Goal: Task Accomplishment & Management: Use online tool/utility

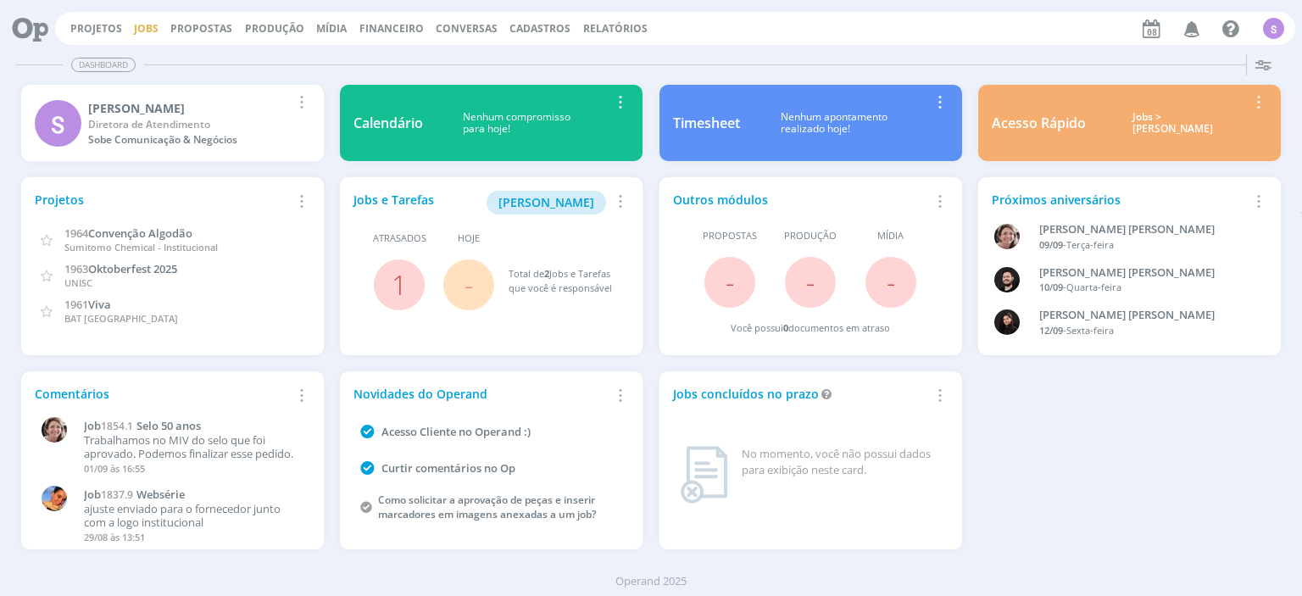
click at [140, 32] on link "Jobs" at bounding box center [146, 28] width 25 height 14
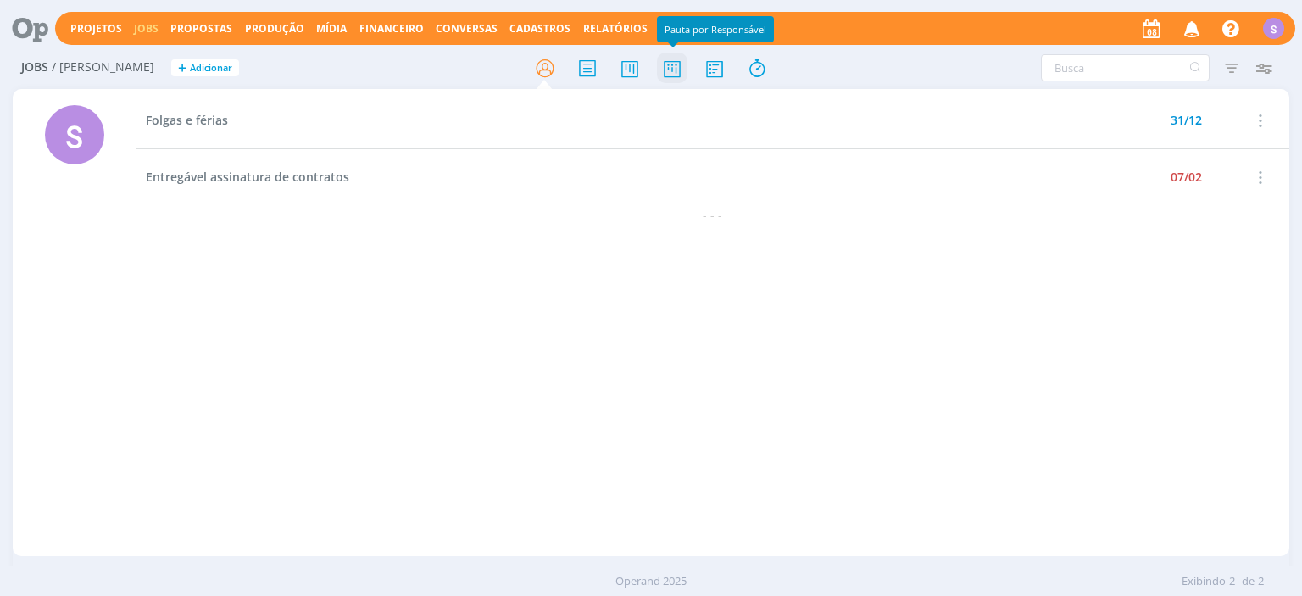
click at [663, 71] on icon at bounding box center [672, 68] width 31 height 33
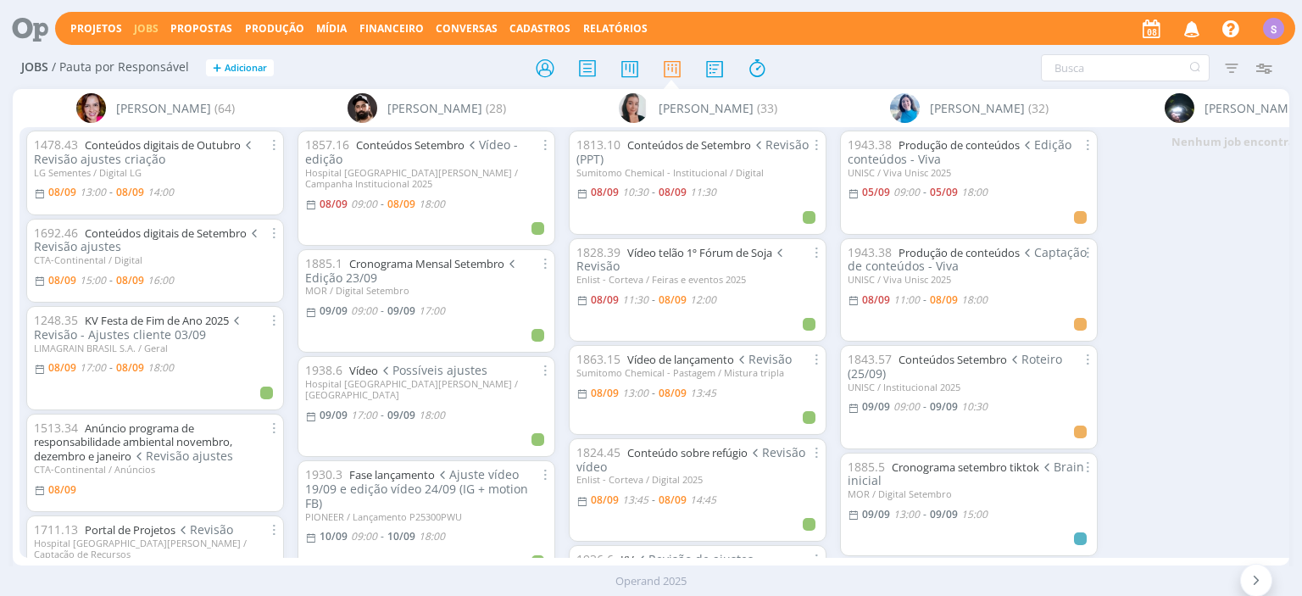
click at [1269, 69] on icon "button" at bounding box center [1263, 68] width 31 height 31
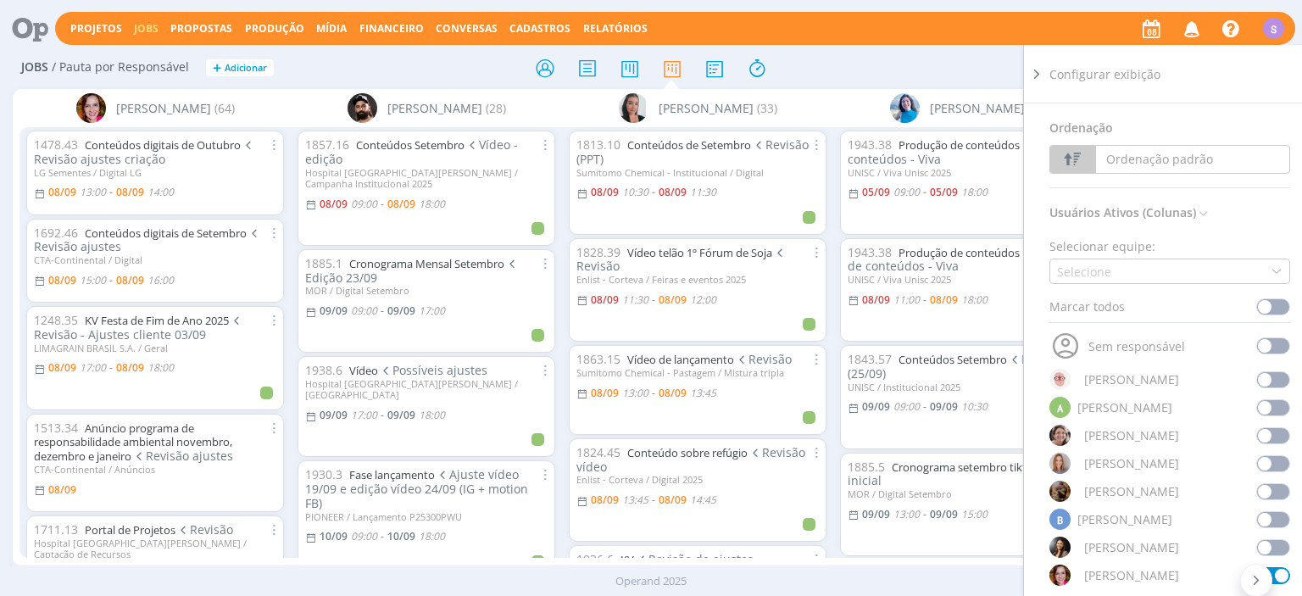
click at [1285, 310] on span at bounding box center [1273, 306] width 34 height 17
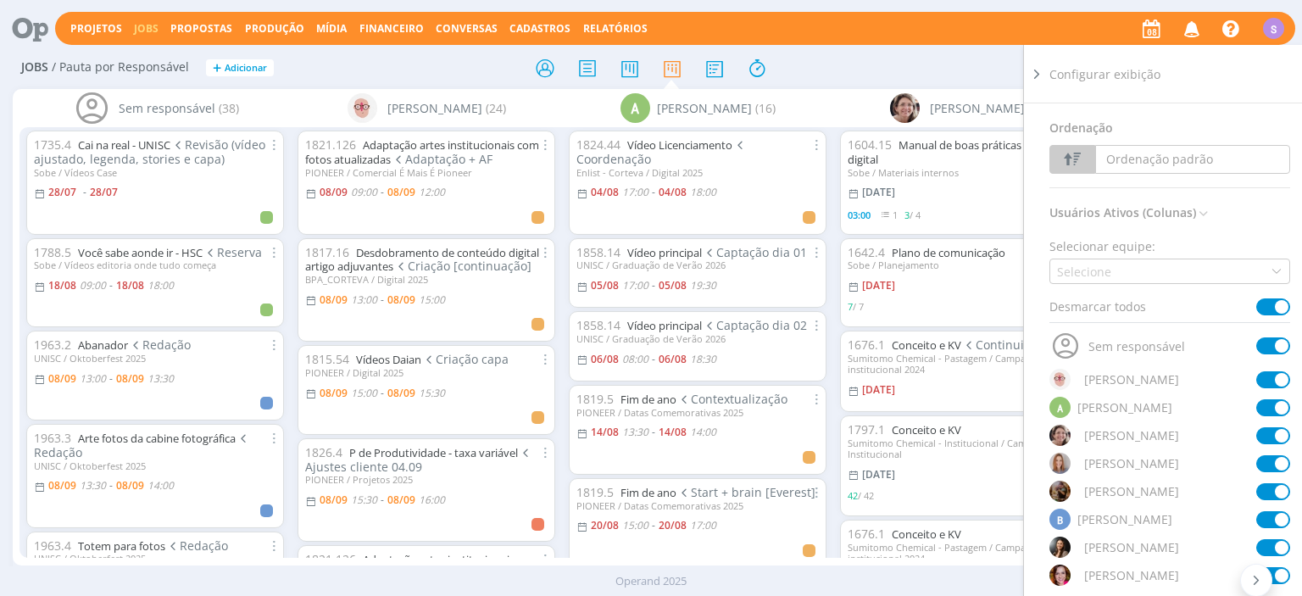
click at [1277, 309] on span at bounding box center [1273, 306] width 34 height 17
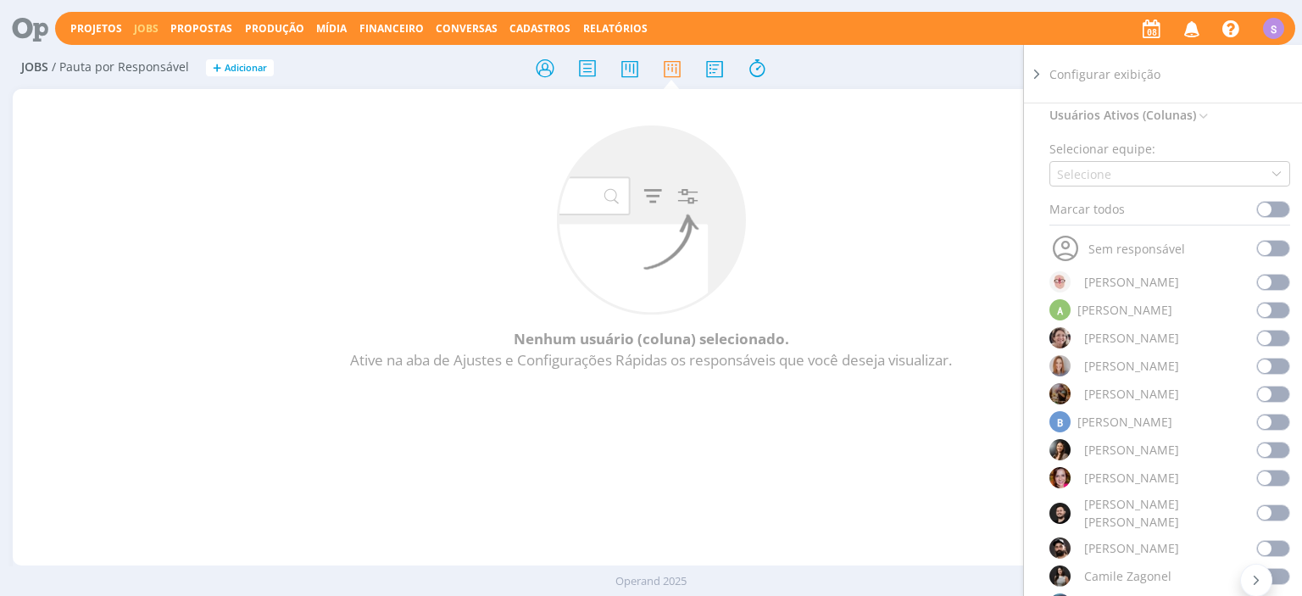
scroll to position [195, 0]
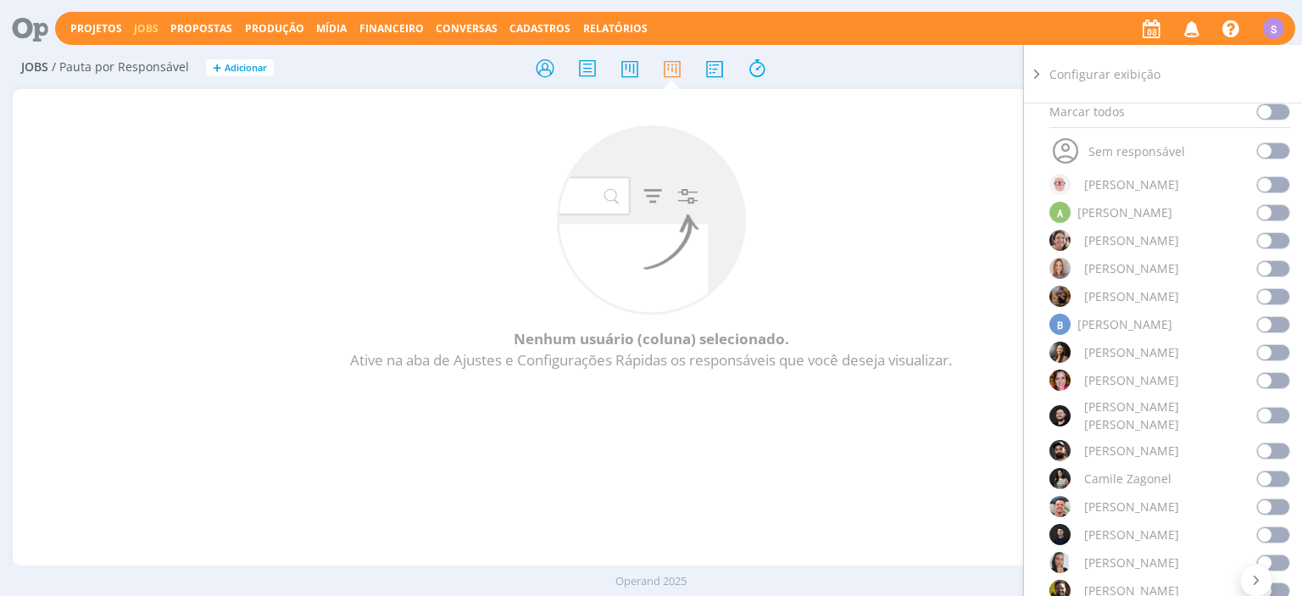
click at [1272, 378] on span at bounding box center [1273, 380] width 34 height 17
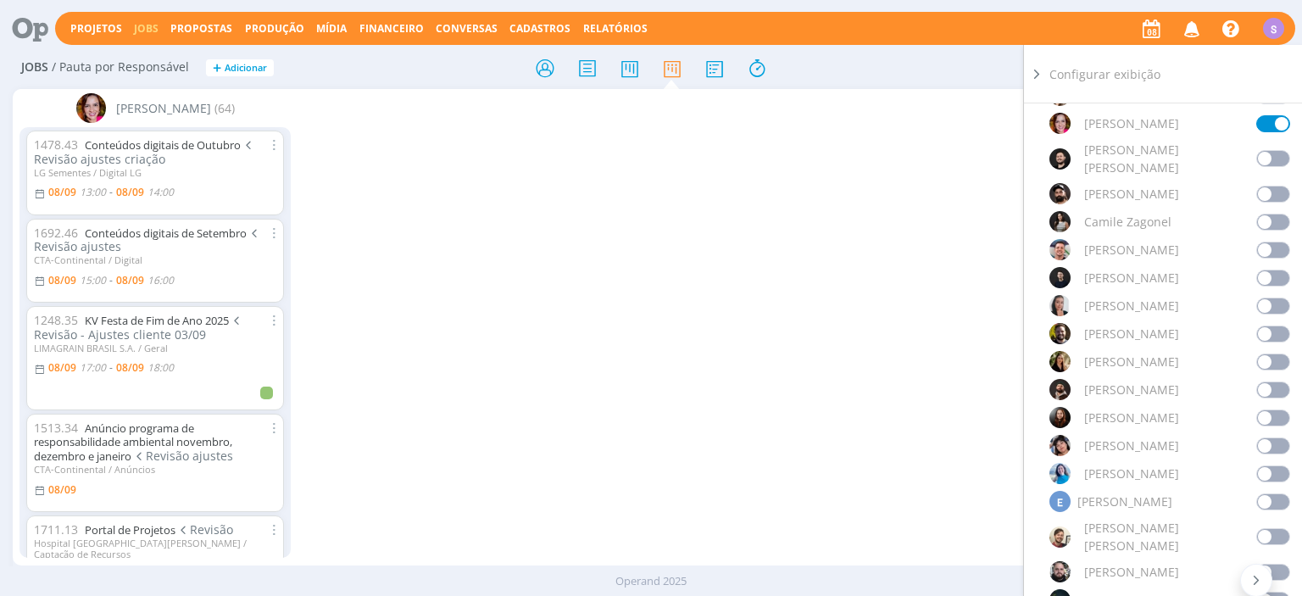
scroll to position [488, 0]
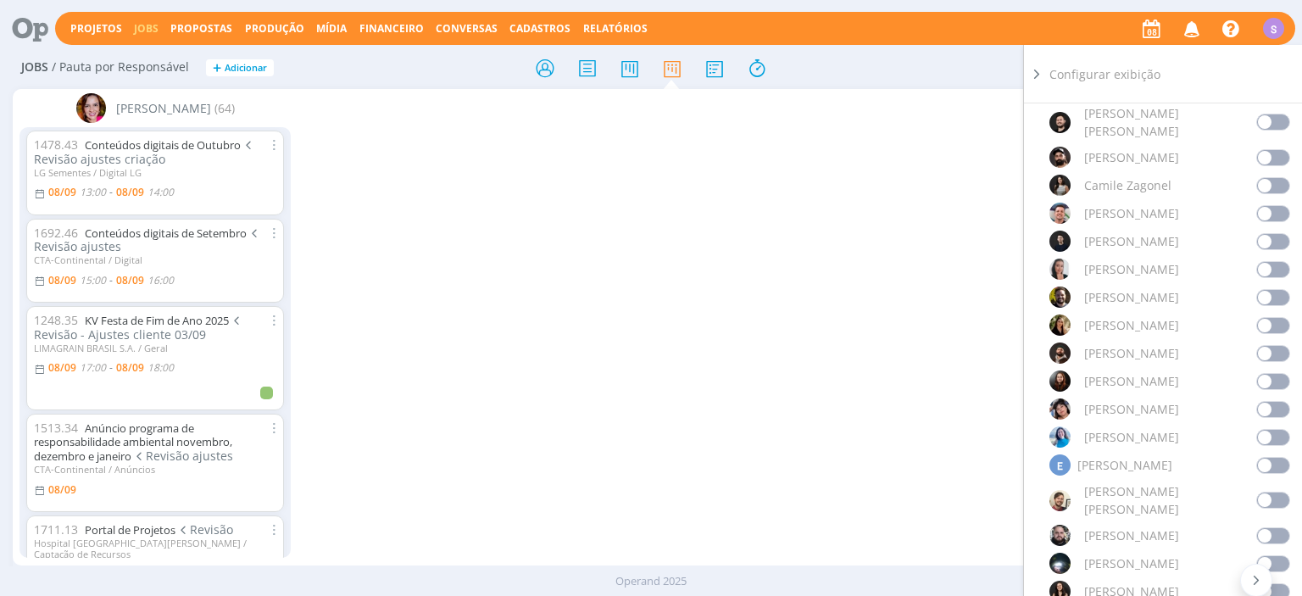
click at [1267, 555] on span at bounding box center [1273, 563] width 34 height 17
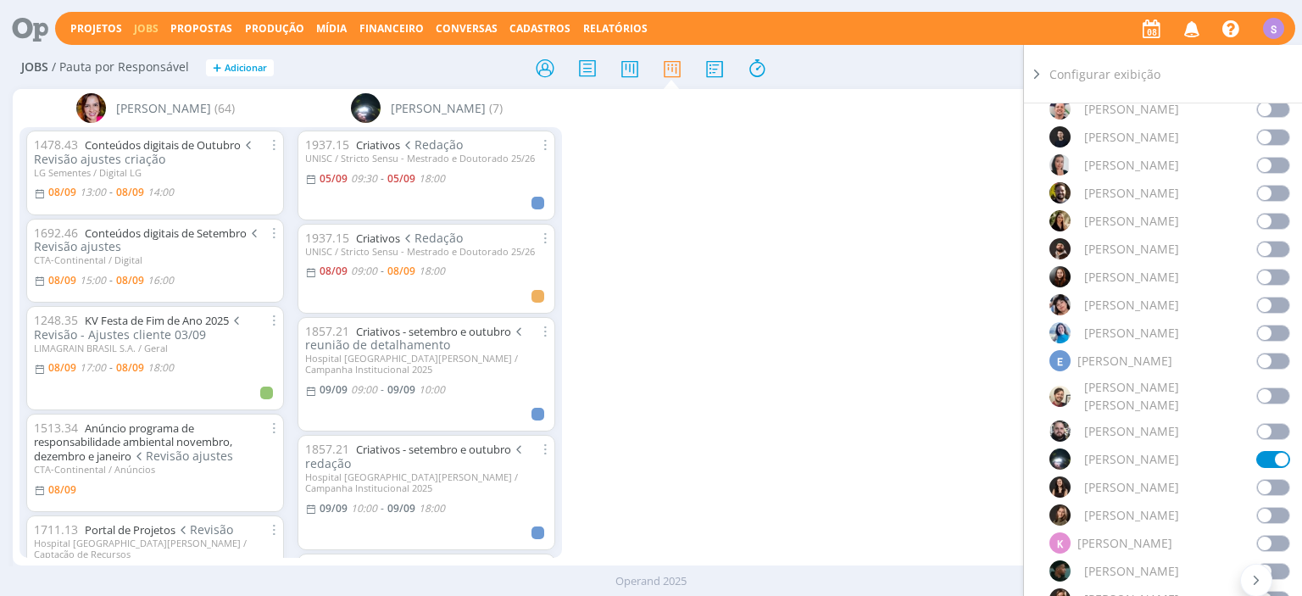
scroll to position [683, 0]
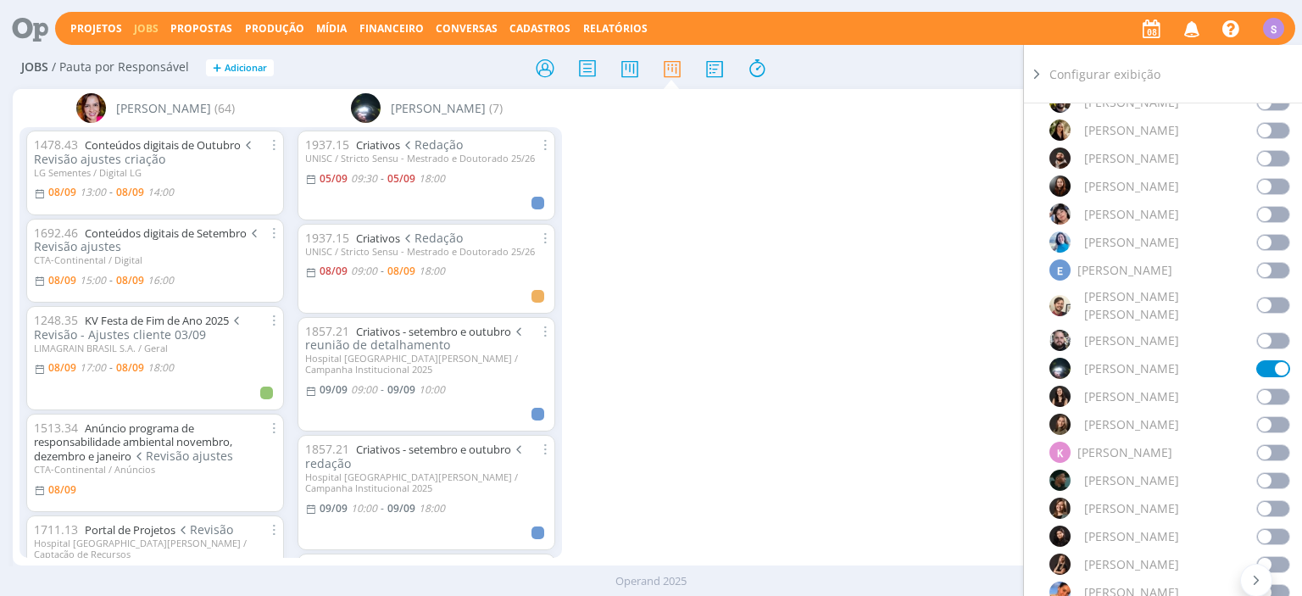
click at [1265, 500] on span at bounding box center [1273, 508] width 34 height 17
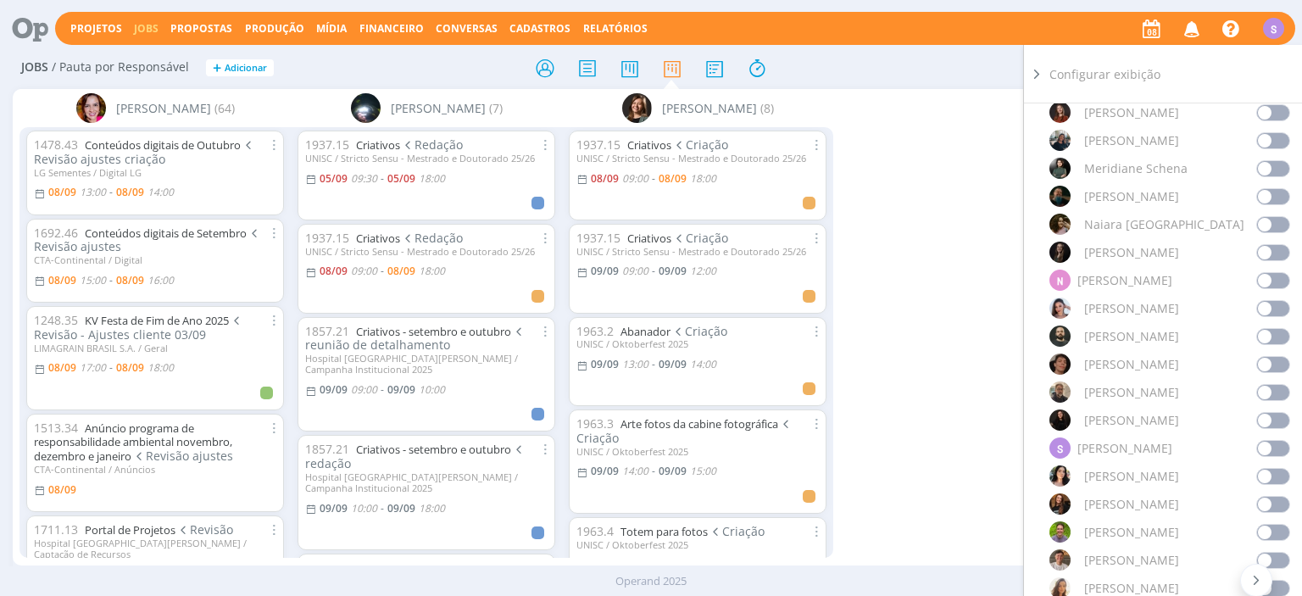
scroll to position [1366, 0]
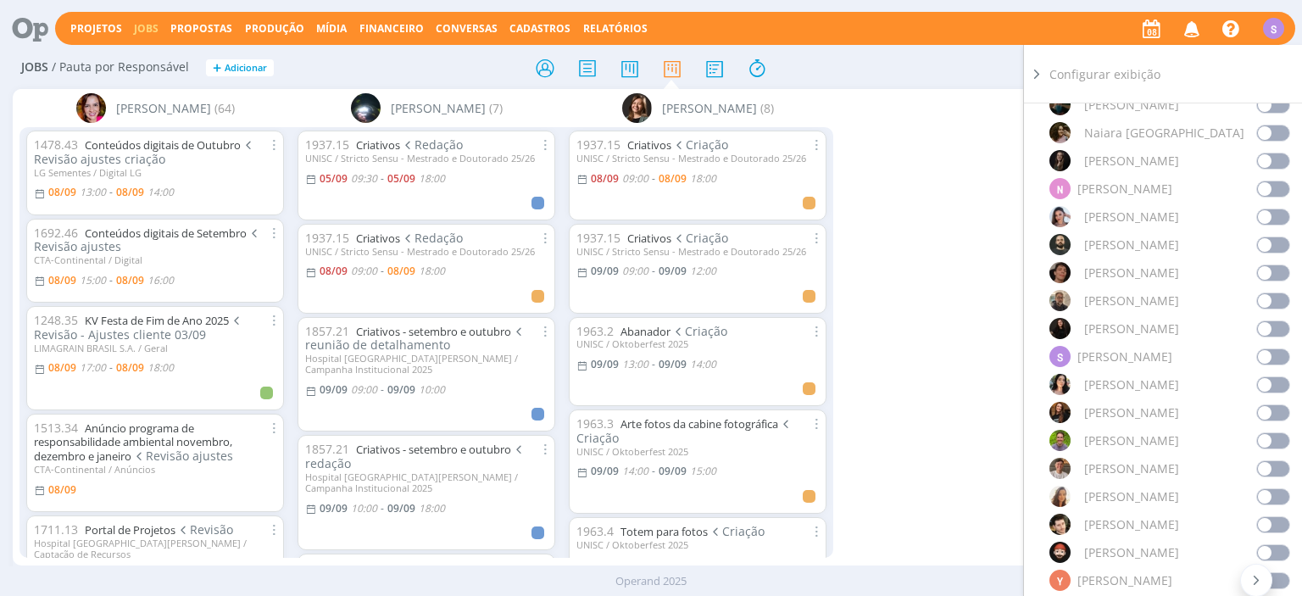
click at [1276, 264] on span at bounding box center [1273, 272] width 34 height 17
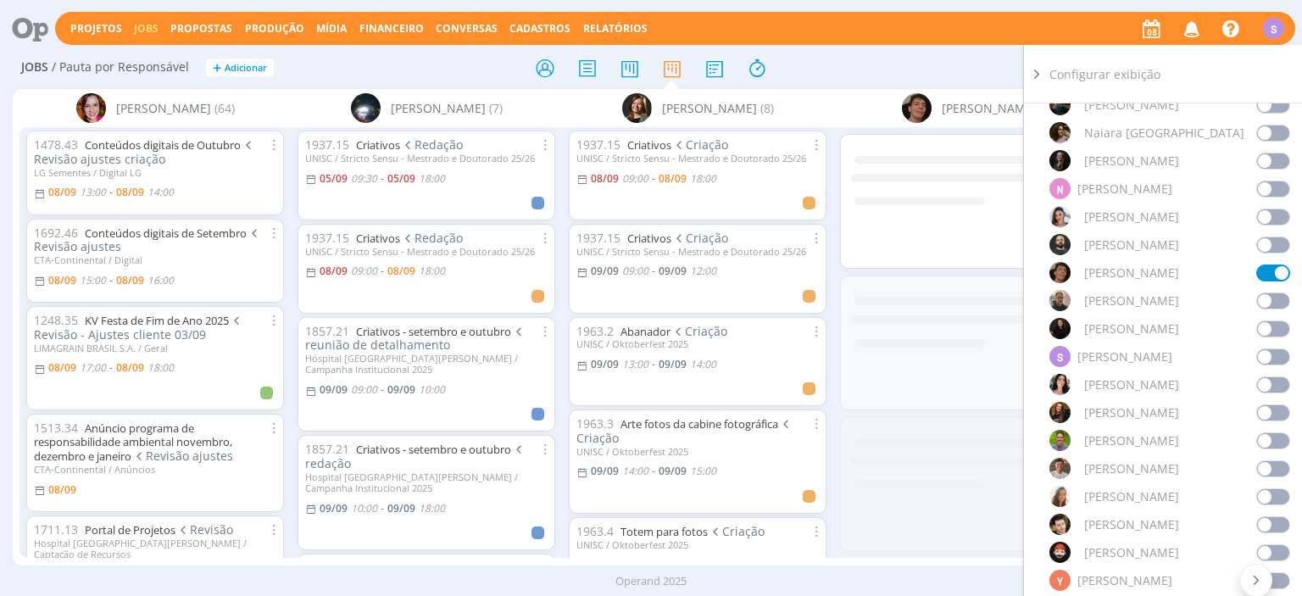
click at [1267, 236] on span at bounding box center [1273, 244] width 34 height 17
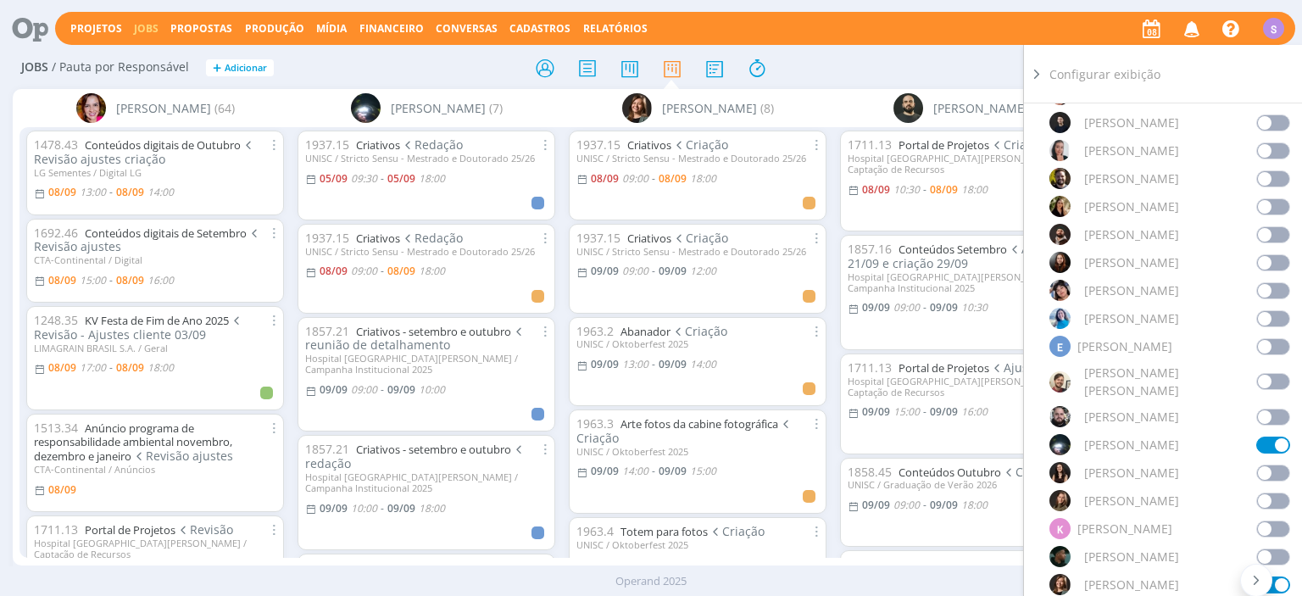
scroll to position [488, 0]
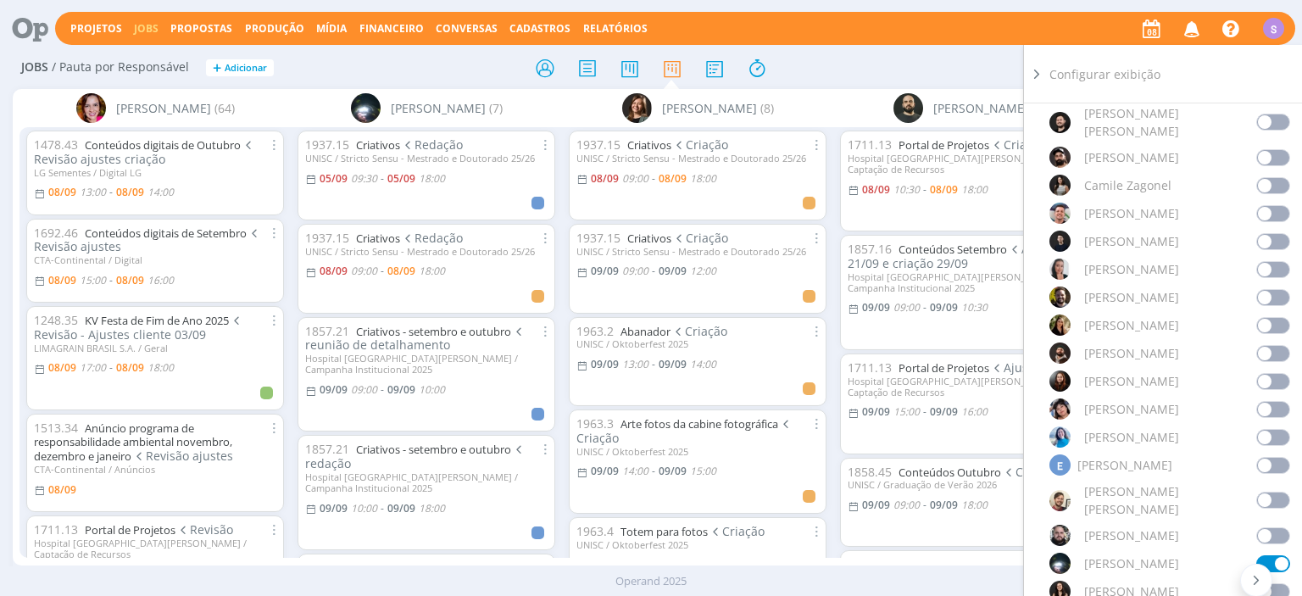
click at [1260, 317] on span at bounding box center [1273, 325] width 34 height 17
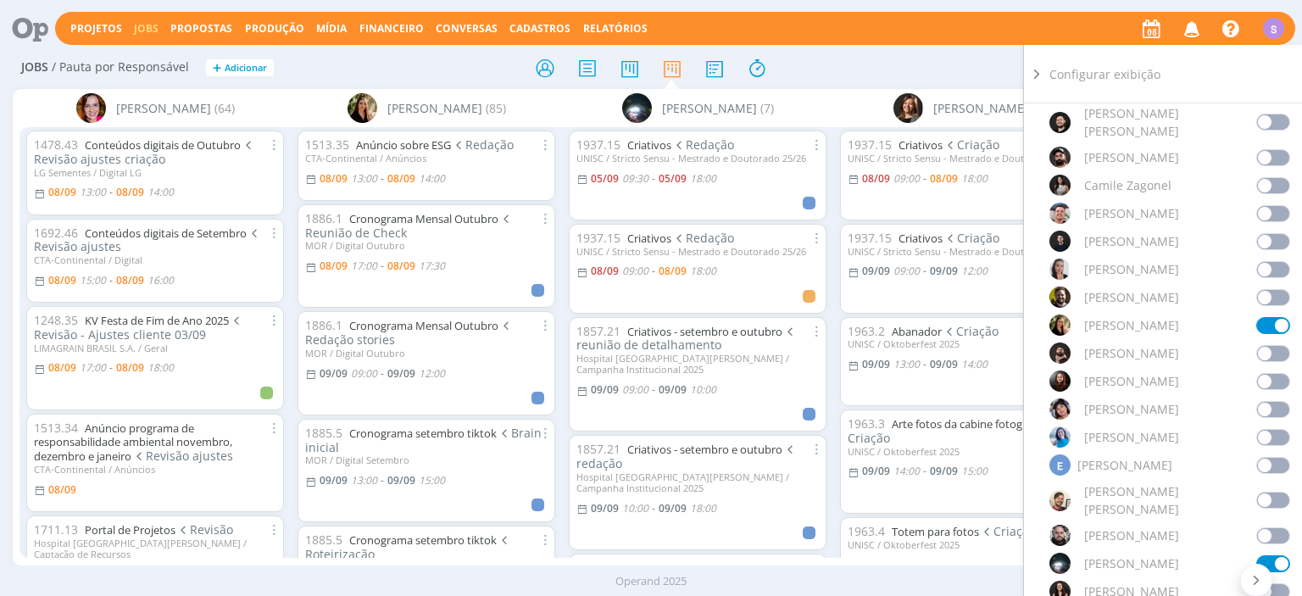
click at [1031, 73] on icon at bounding box center [1036, 74] width 17 height 18
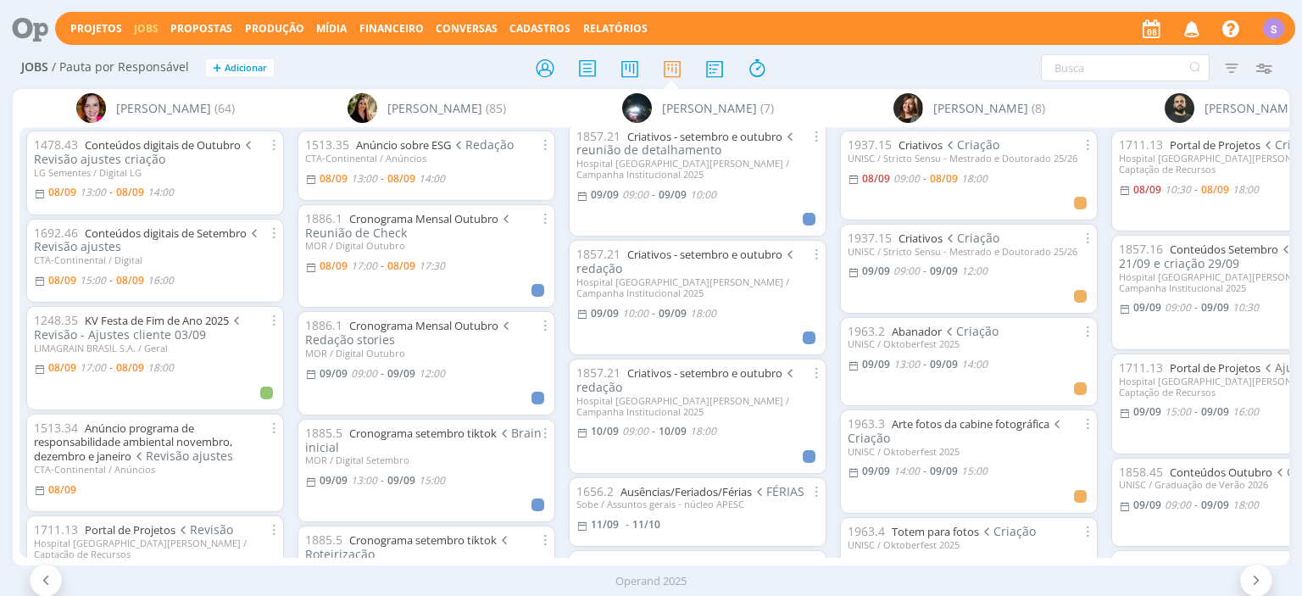
scroll to position [0, 364]
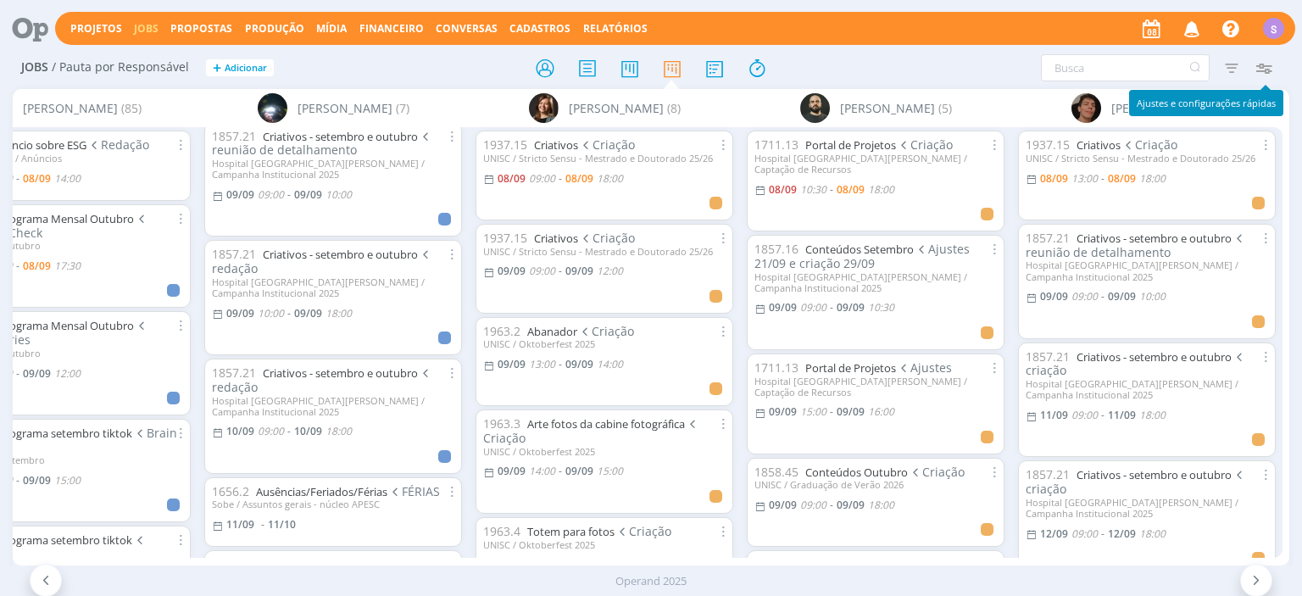
click at [1274, 73] on icon "button" at bounding box center [1263, 68] width 31 height 31
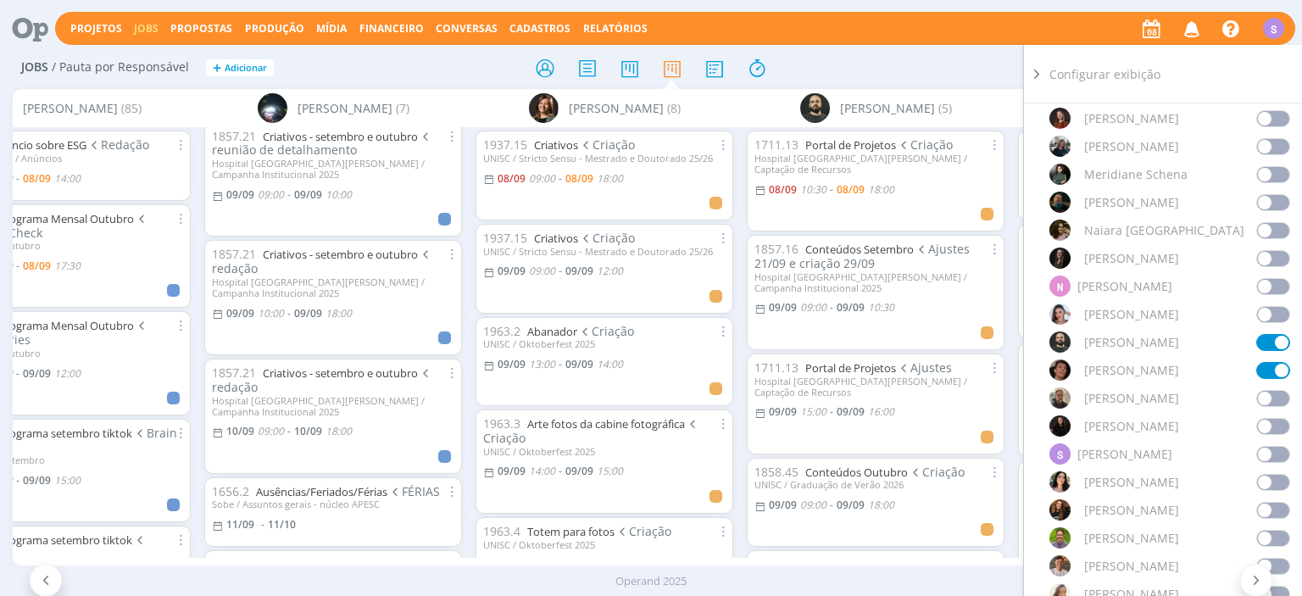
scroll to position [1366, 0]
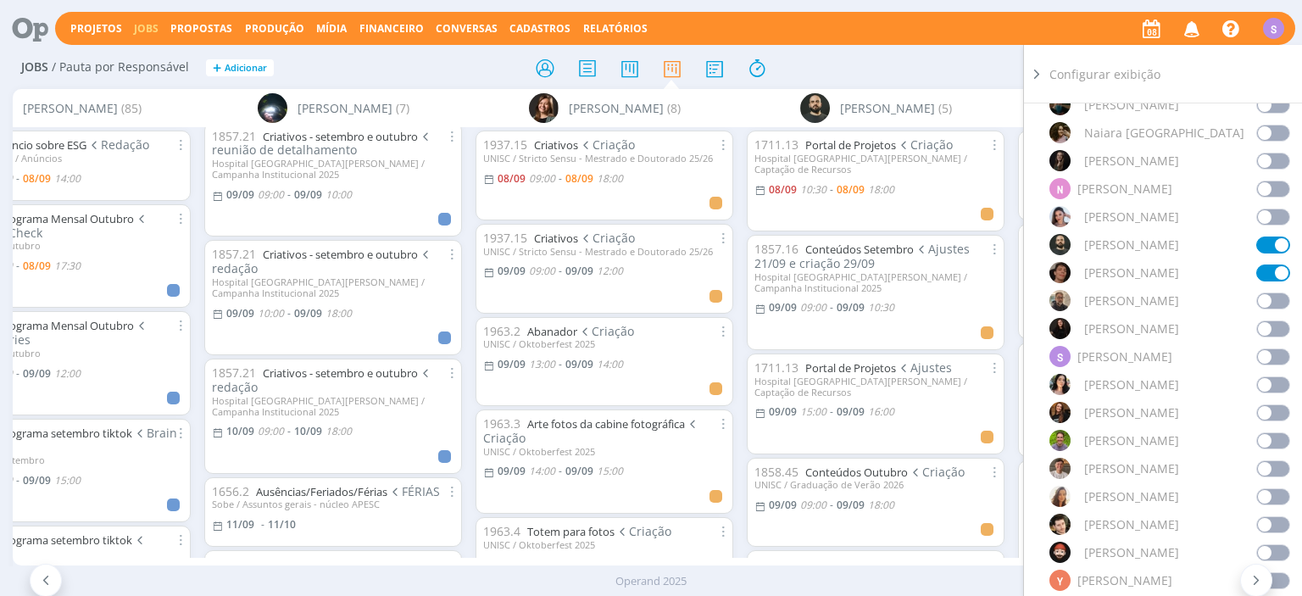
click at [1273, 376] on span at bounding box center [1273, 384] width 34 height 17
click at [1031, 72] on icon at bounding box center [1036, 74] width 17 height 18
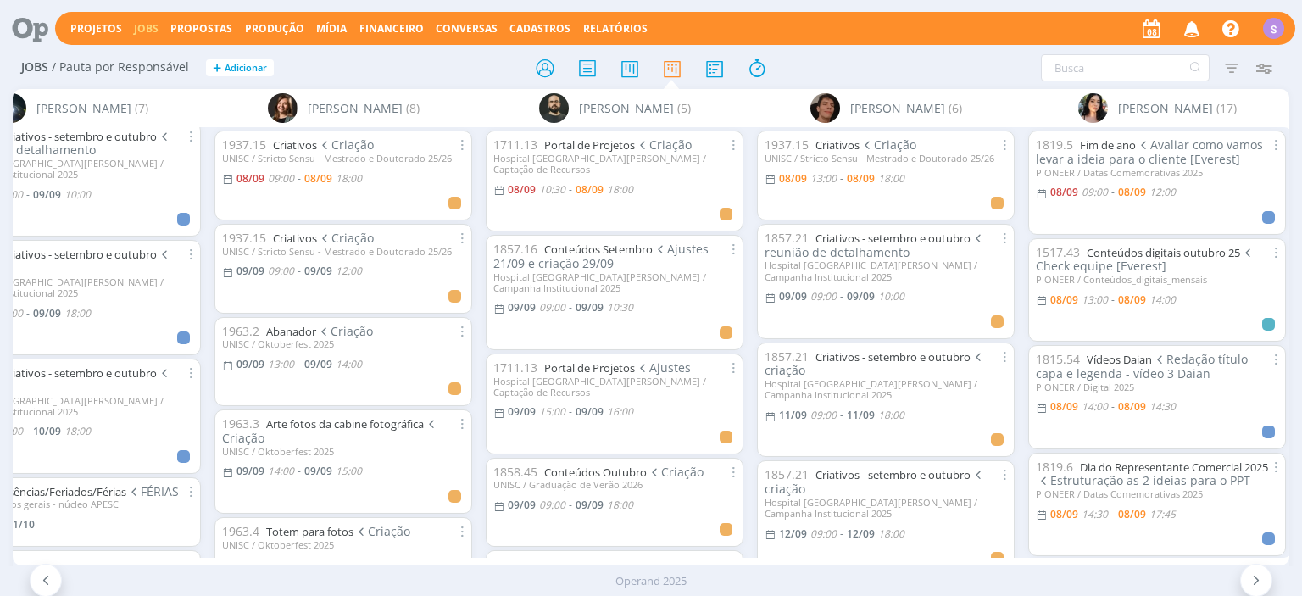
scroll to position [0, 636]
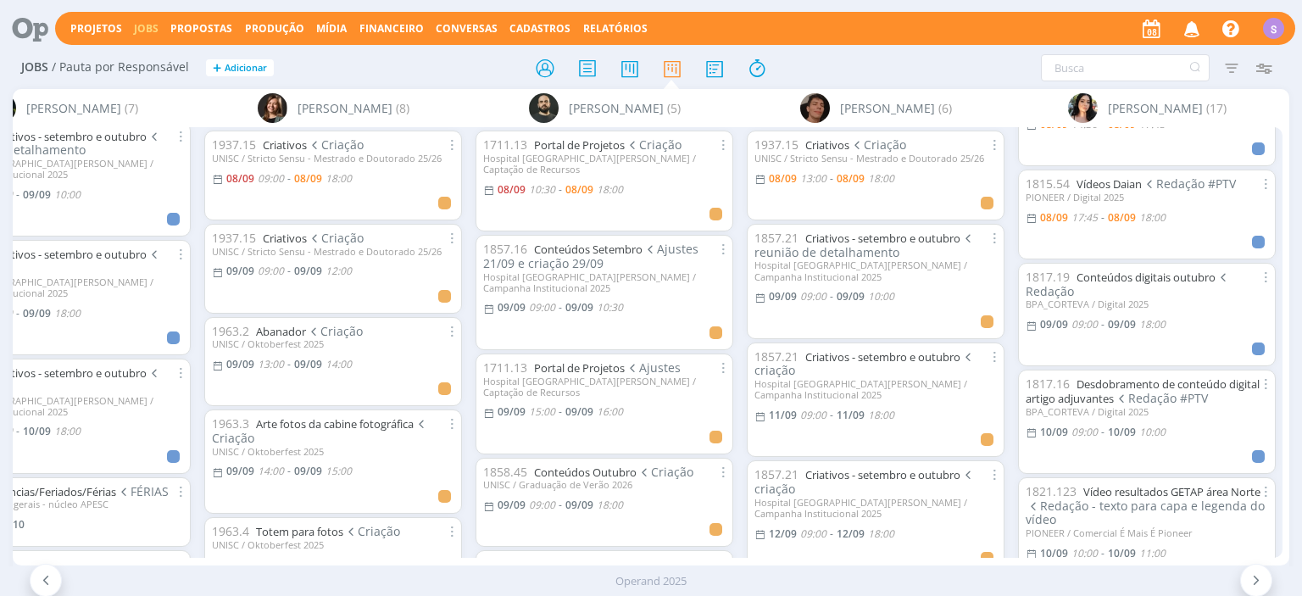
scroll to position [488, 0]
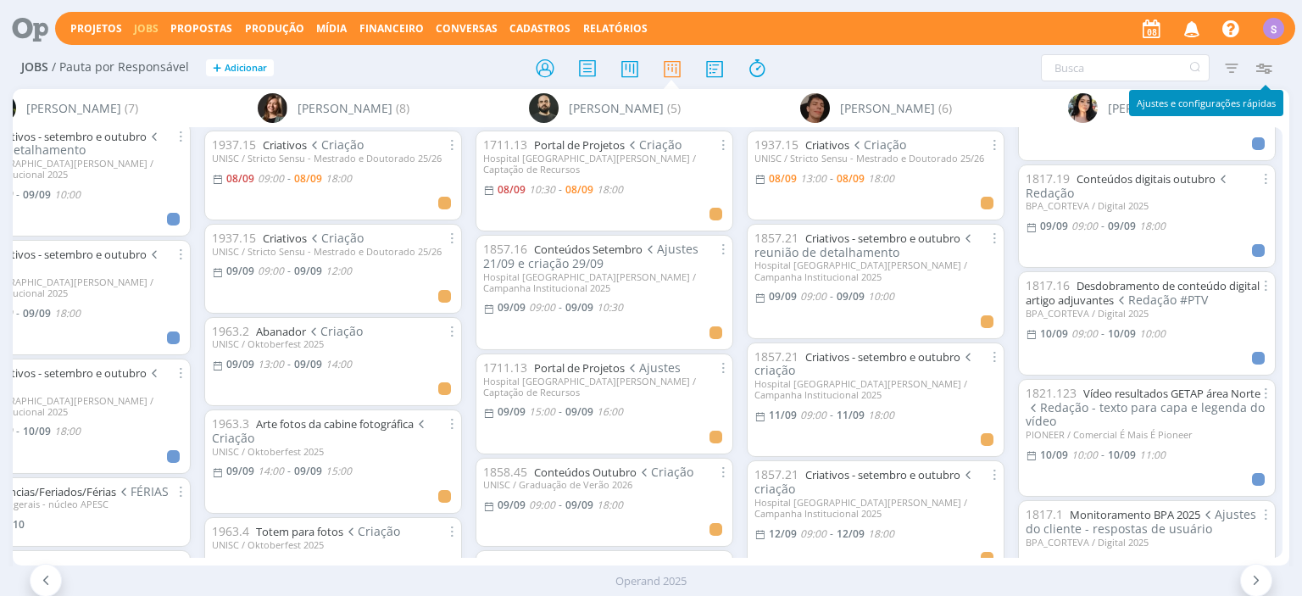
click at [1266, 64] on icon "button" at bounding box center [1263, 68] width 31 height 31
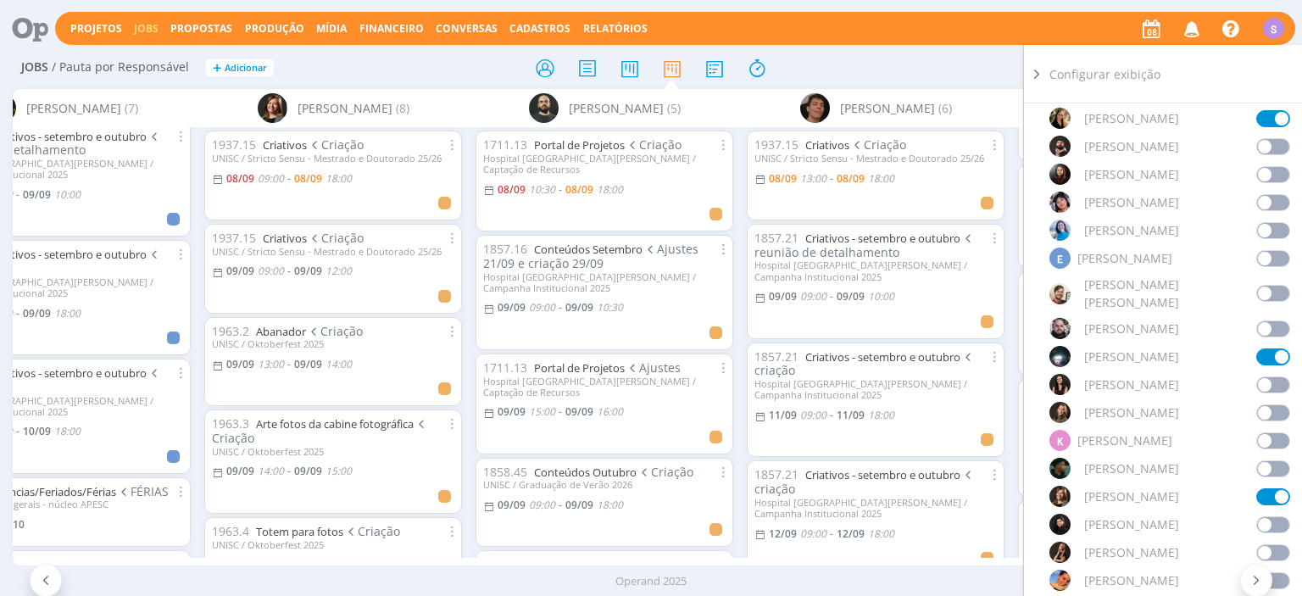
scroll to position [683, 0]
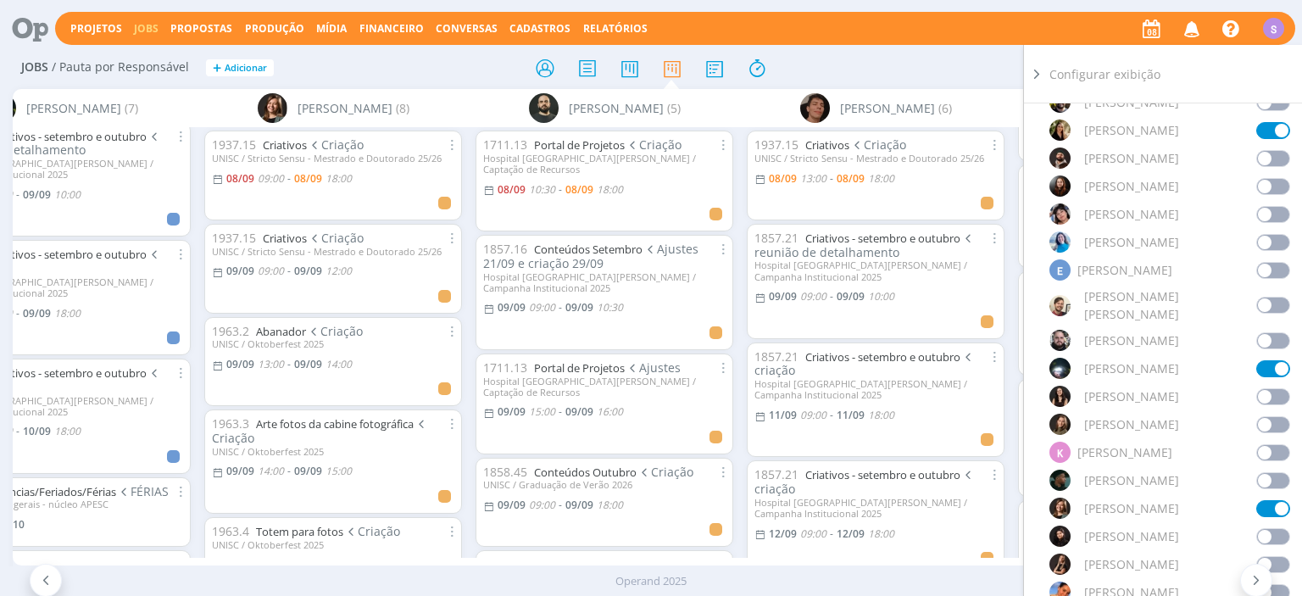
click at [1042, 75] on icon at bounding box center [1036, 74] width 17 height 18
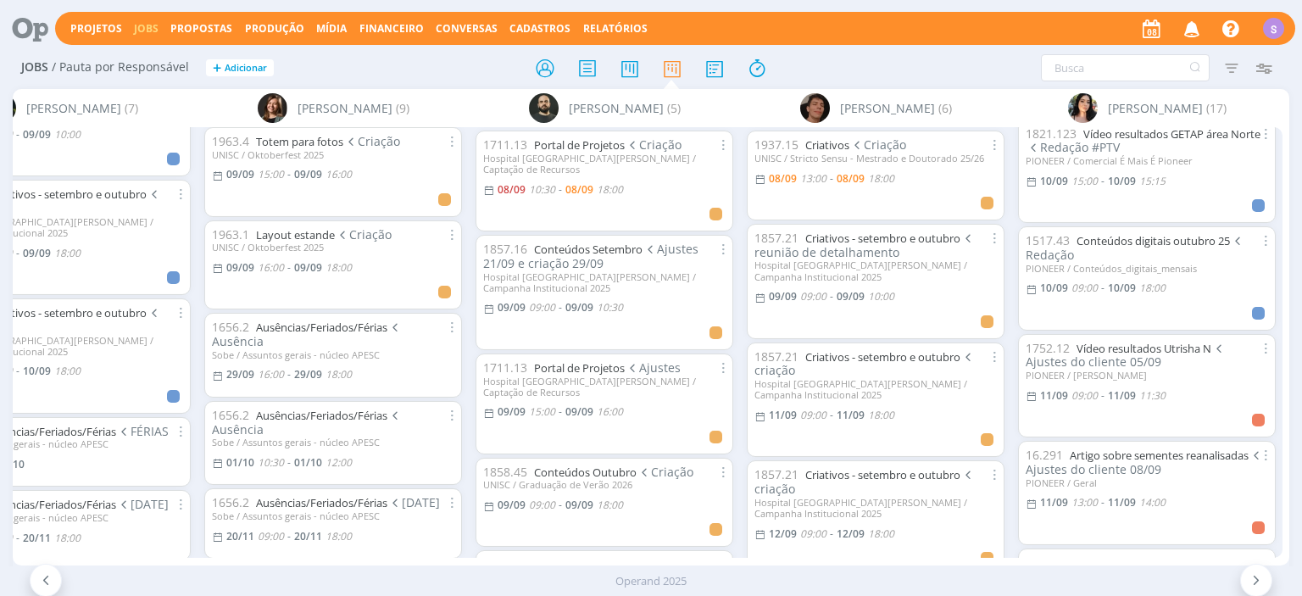
scroll to position [420, 0]
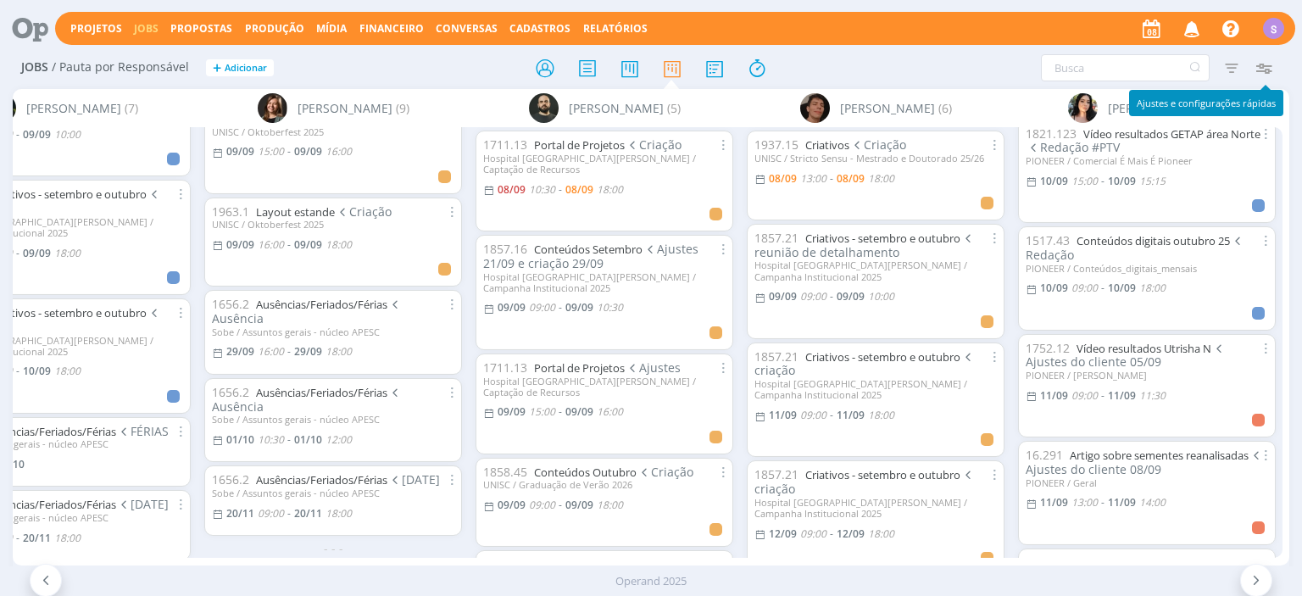
click at [1266, 69] on icon "button" at bounding box center [1263, 68] width 31 height 31
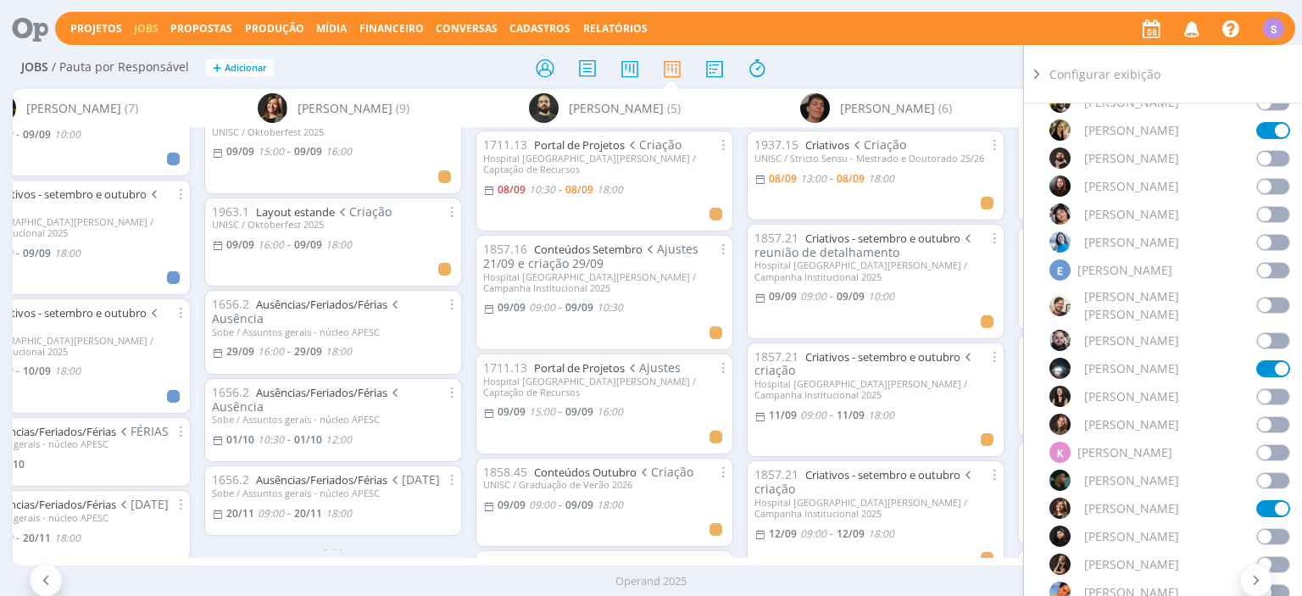
scroll to position [1074, 0]
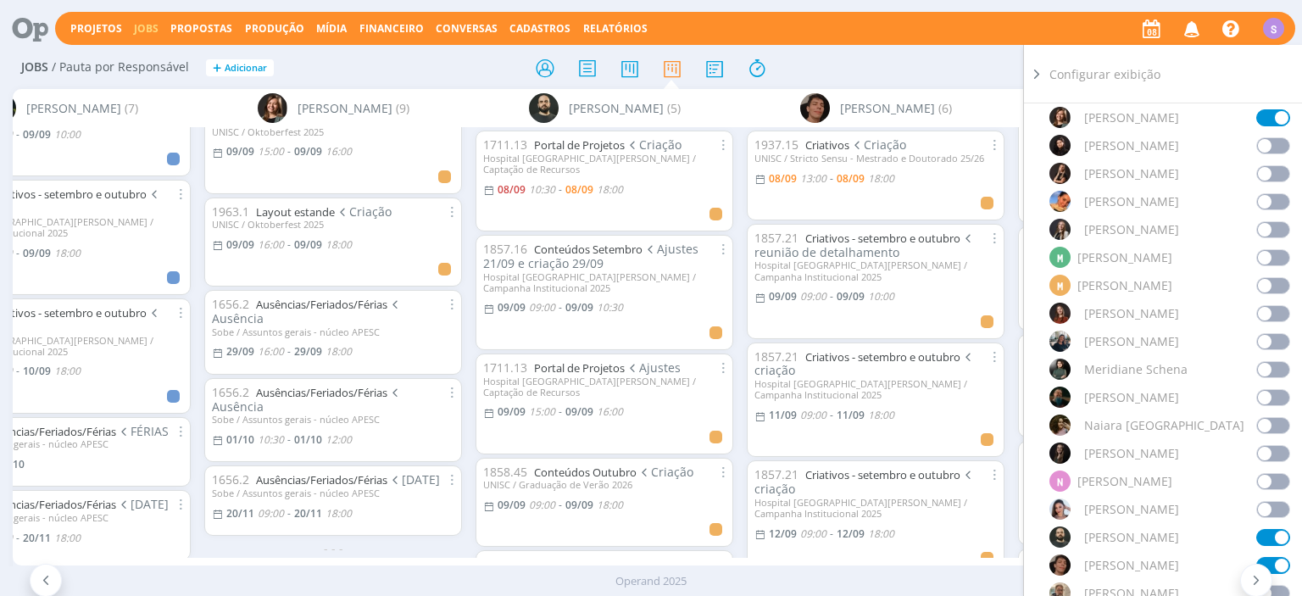
click at [1283, 529] on span at bounding box center [1273, 537] width 34 height 17
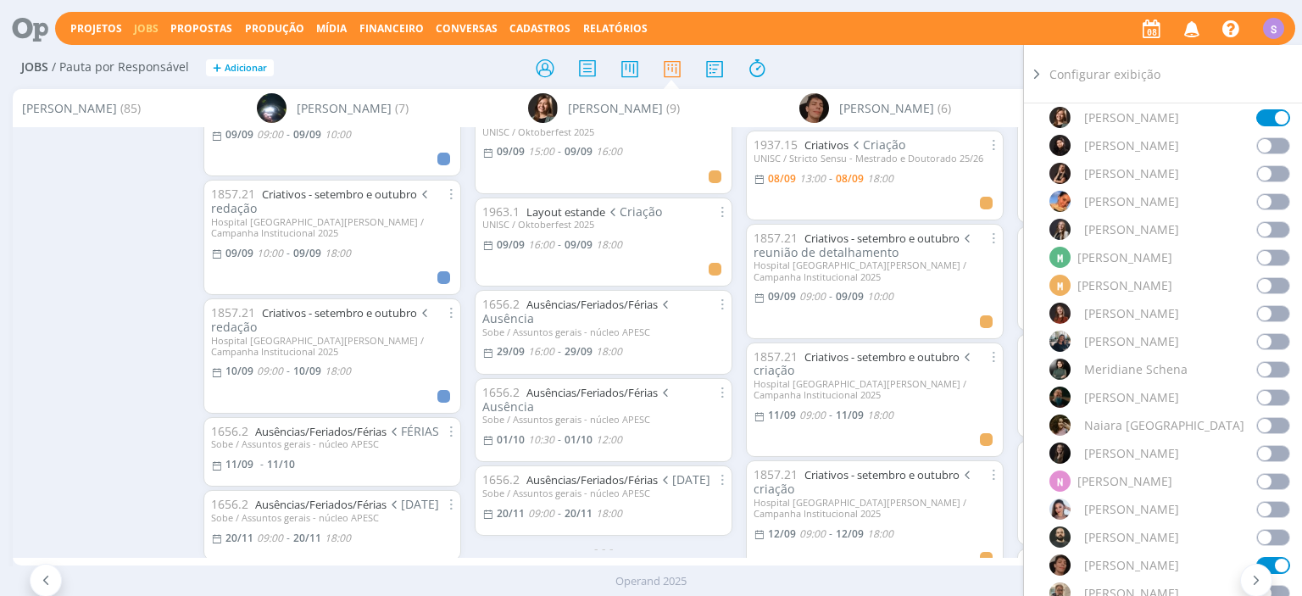
scroll to position [0, 364]
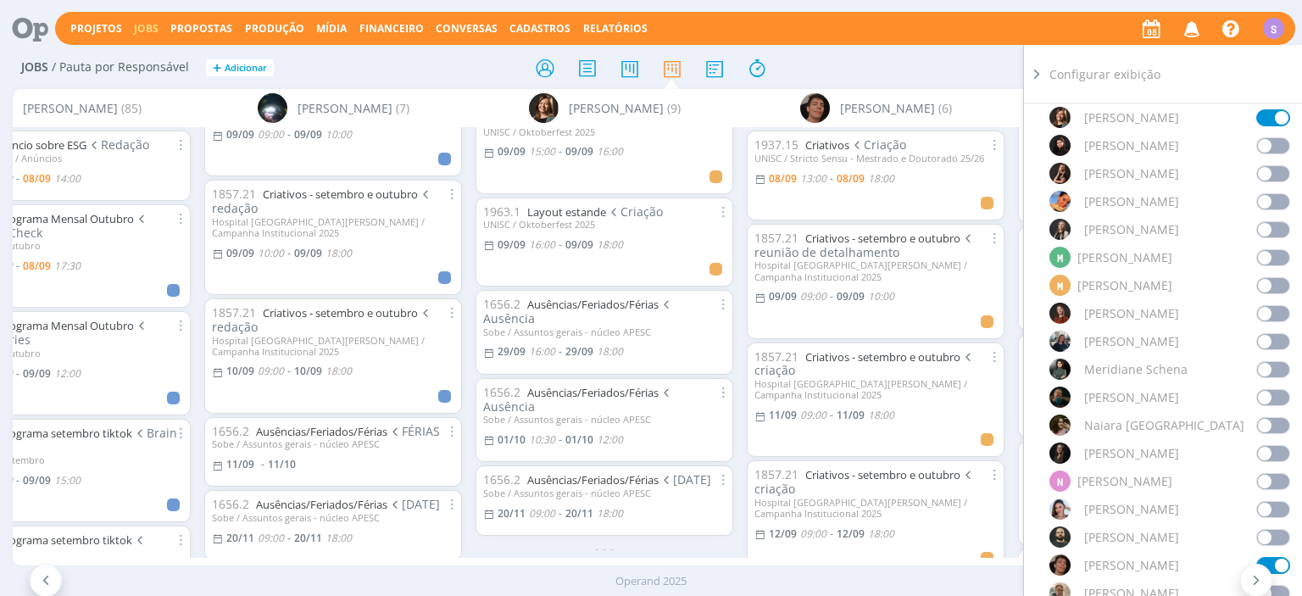
click at [1281, 557] on span at bounding box center [1273, 565] width 34 height 17
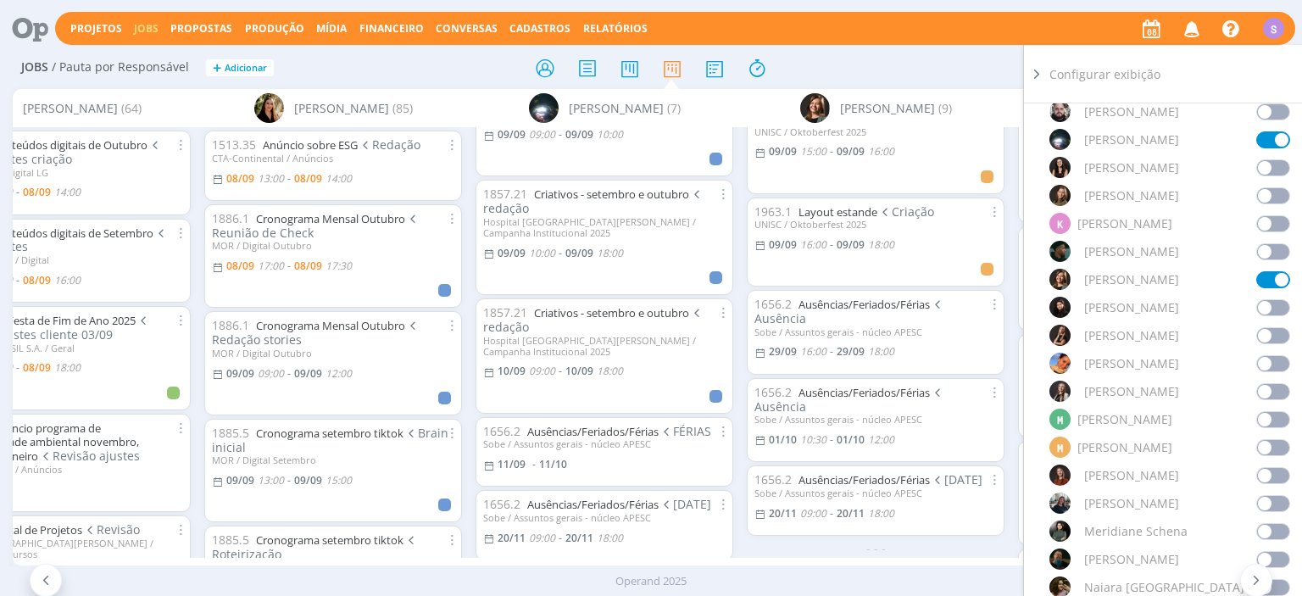
scroll to position [878, 0]
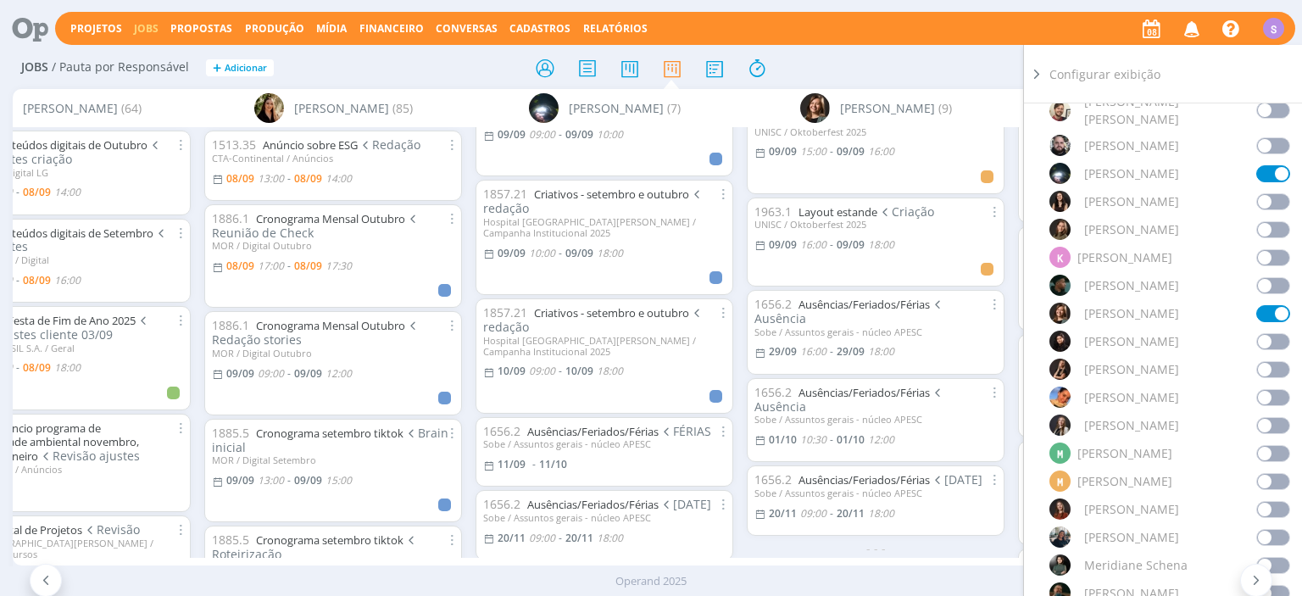
click at [1283, 305] on span at bounding box center [1273, 313] width 34 height 17
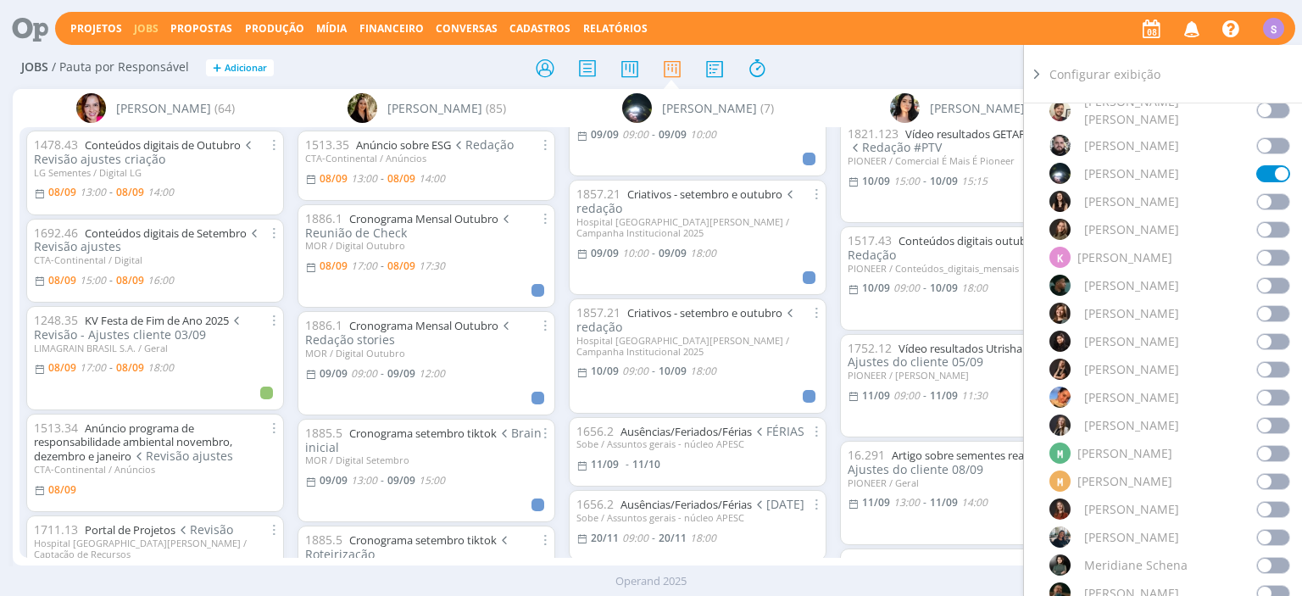
scroll to position [0, 0]
click at [1287, 165] on span at bounding box center [1273, 173] width 34 height 17
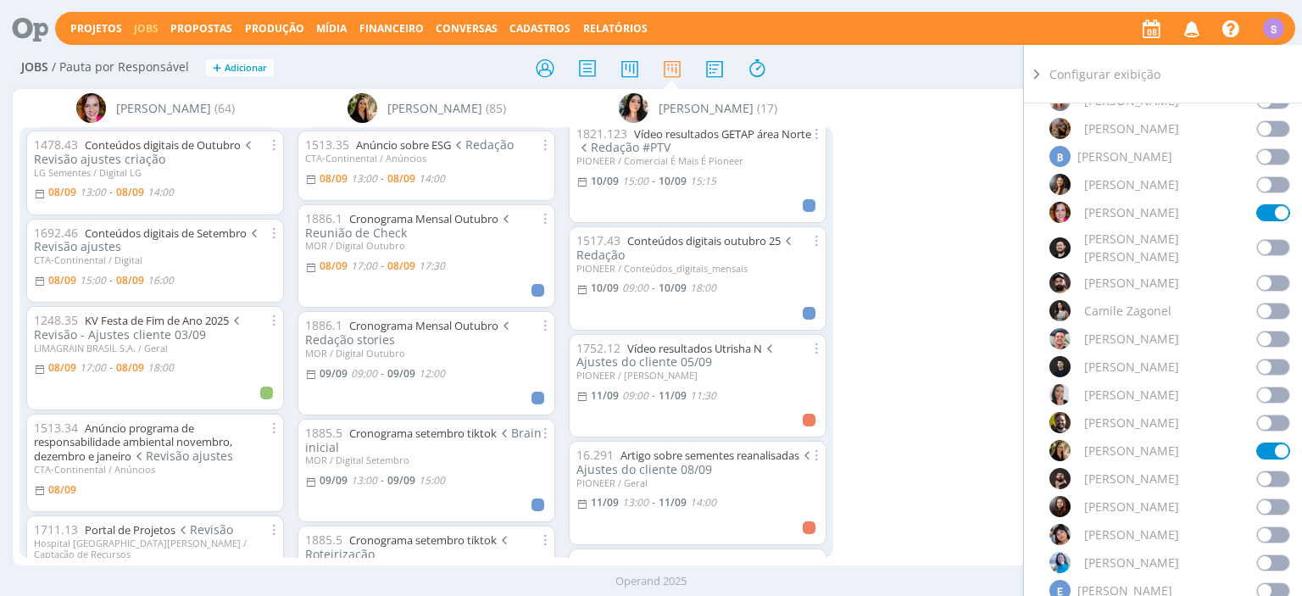
scroll to position [390, 0]
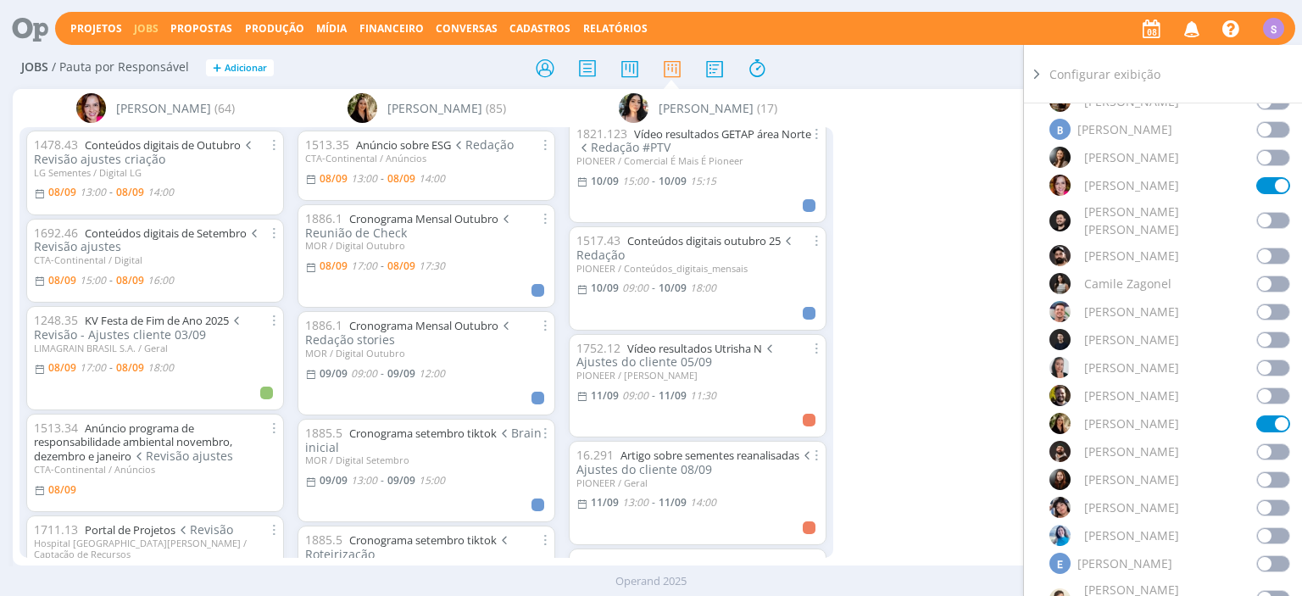
click at [1287, 415] on span at bounding box center [1273, 423] width 34 height 17
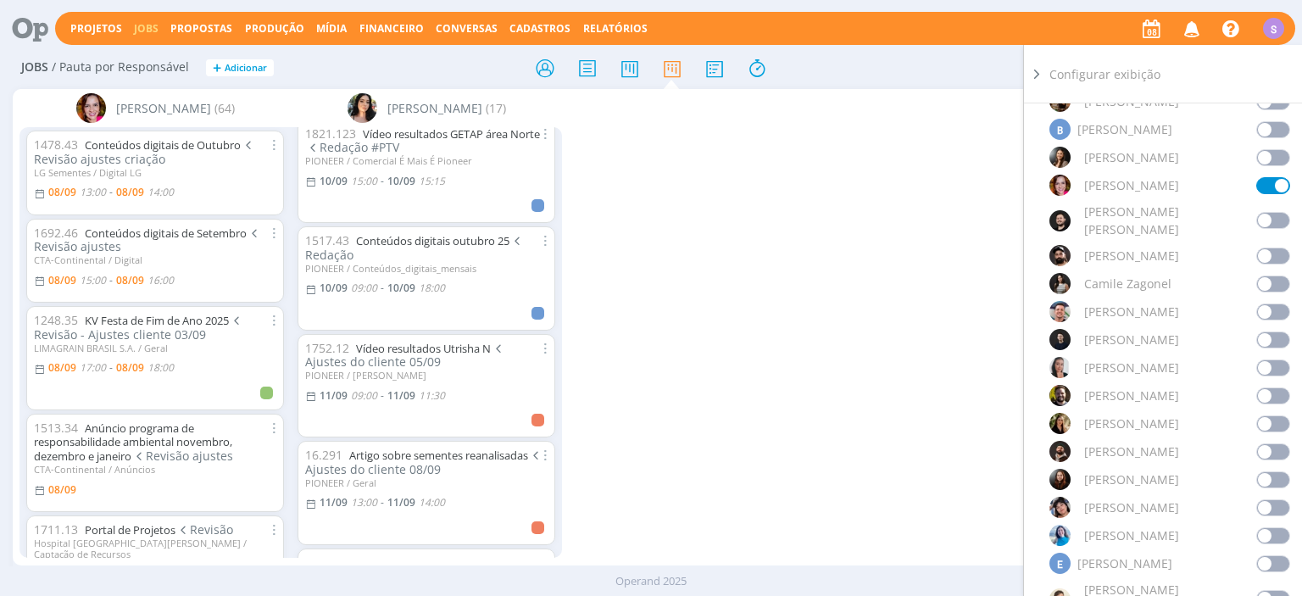
click at [1274, 187] on span at bounding box center [1273, 185] width 34 height 17
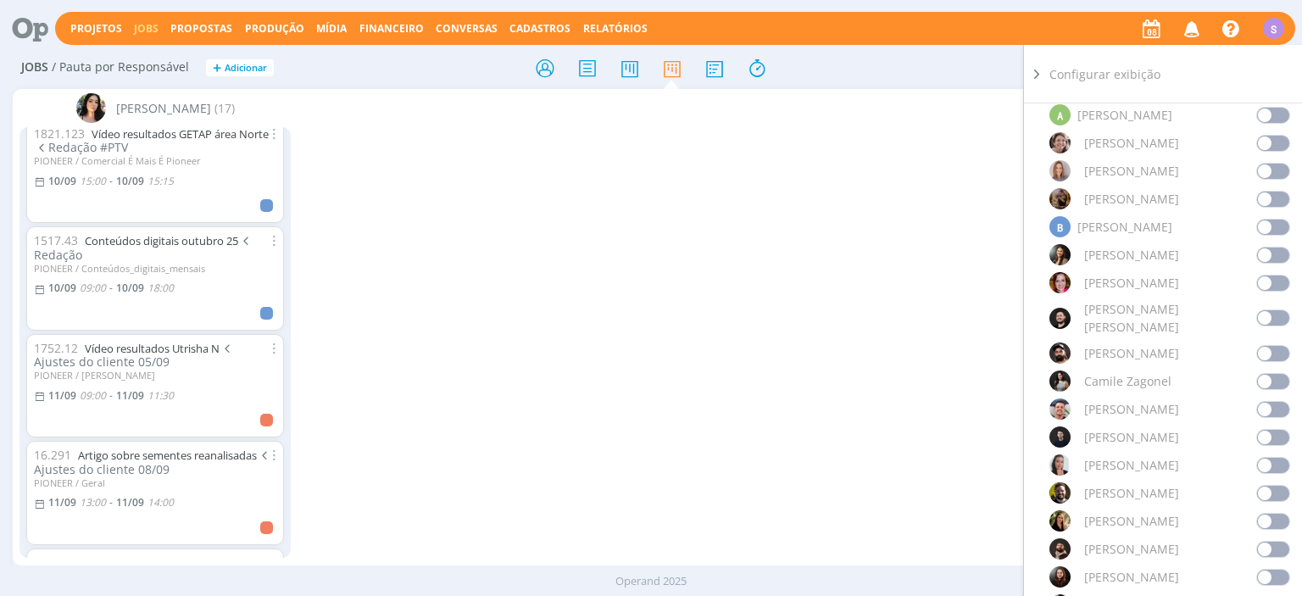
scroll to position [97, 0]
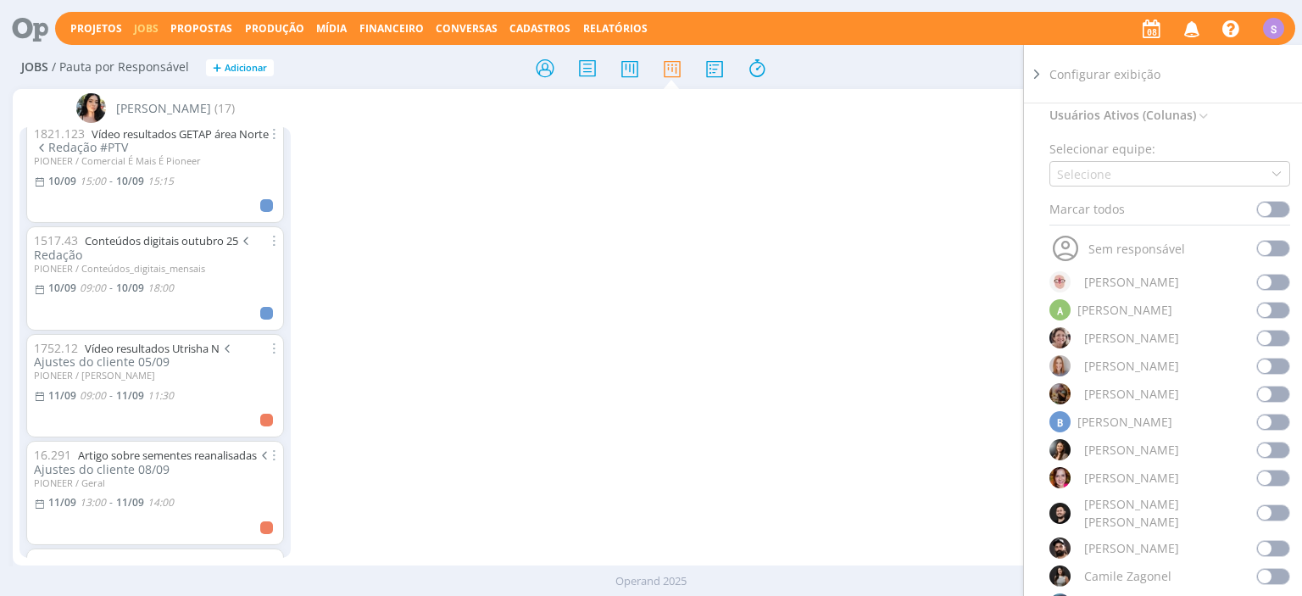
click at [1036, 75] on icon at bounding box center [1036, 74] width 17 height 18
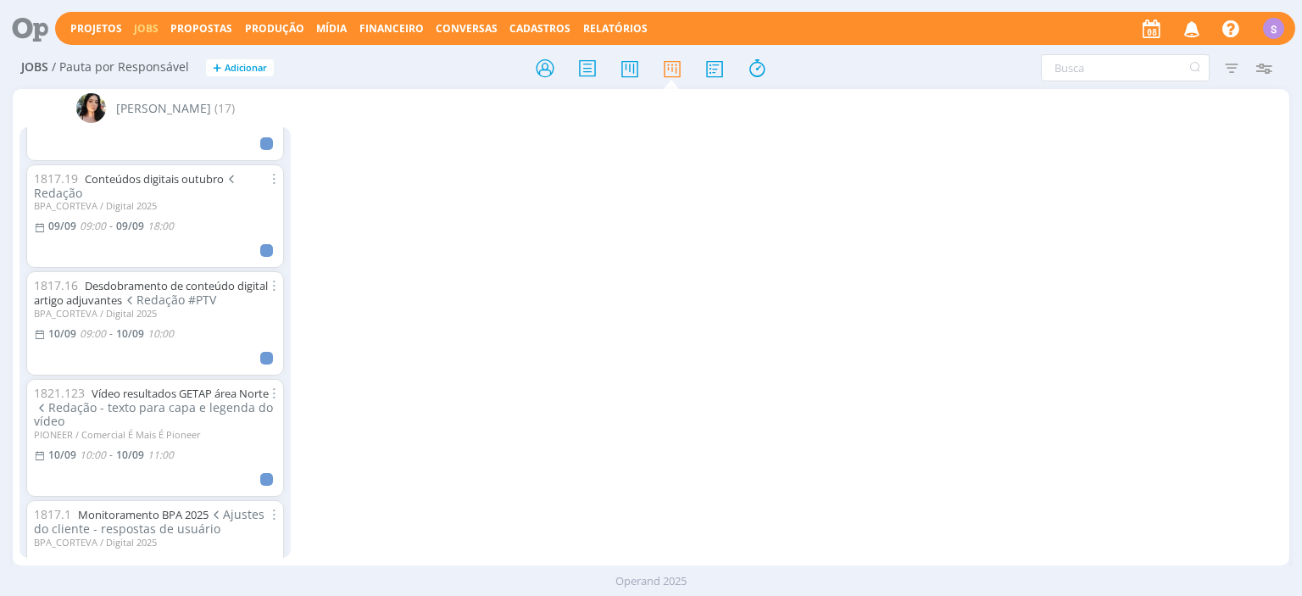
scroll to position [0, 0]
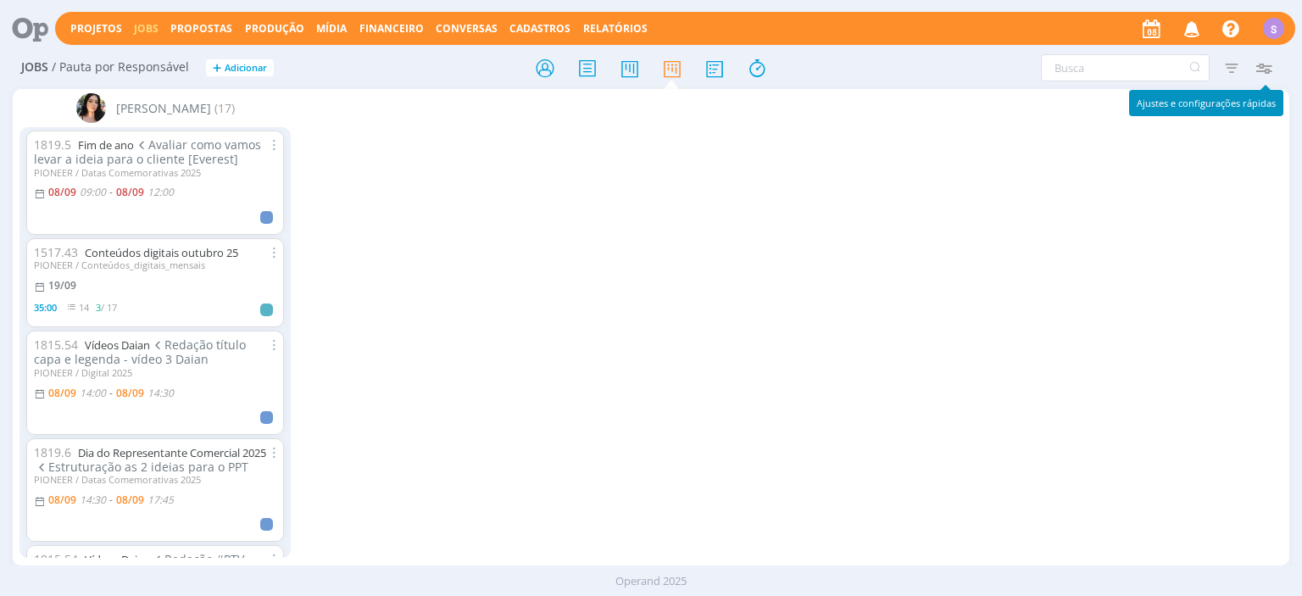
click at [1272, 67] on icon "button" at bounding box center [1263, 68] width 31 height 31
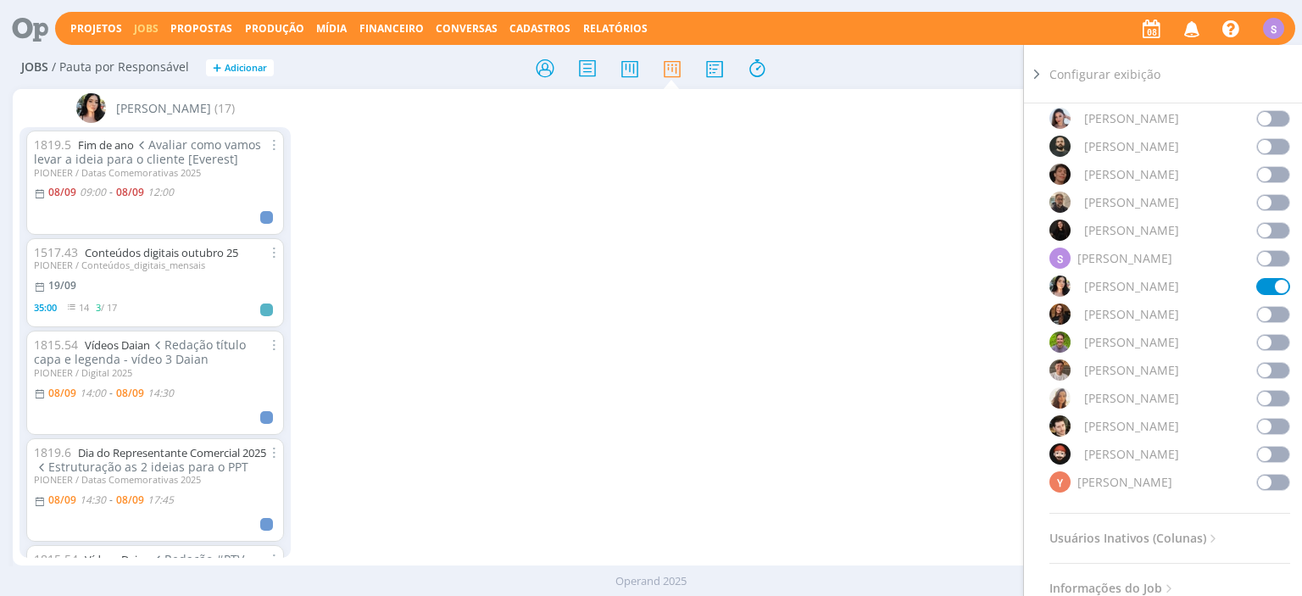
scroll to position [1366, 0]
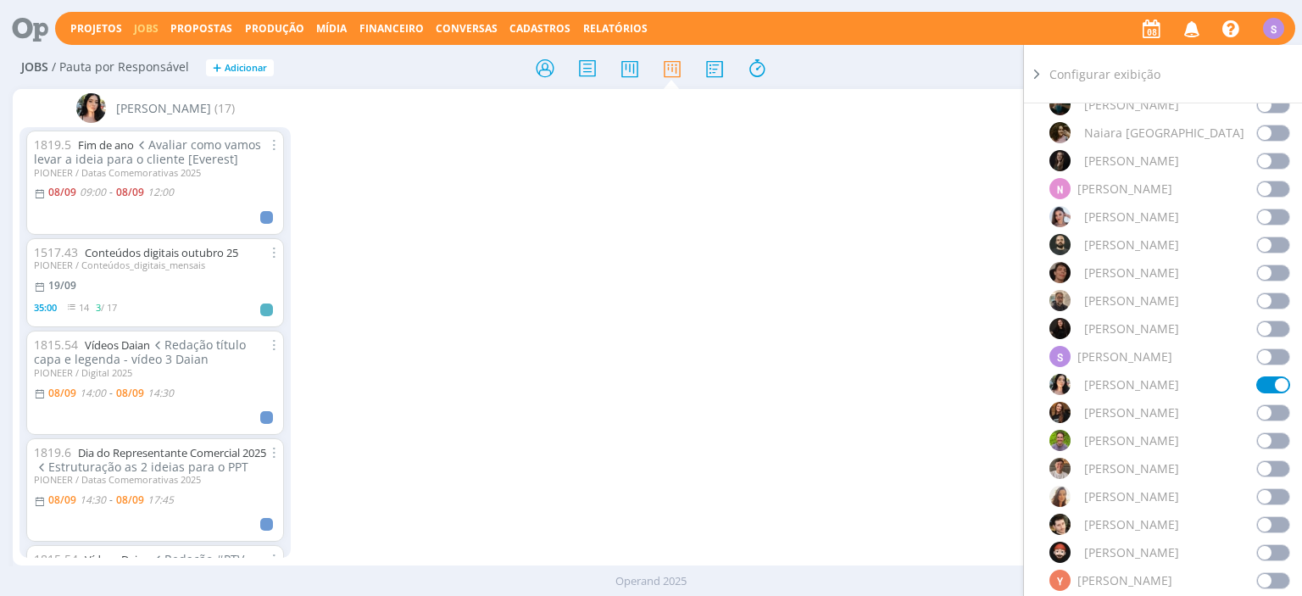
click at [1269, 376] on span at bounding box center [1273, 384] width 34 height 17
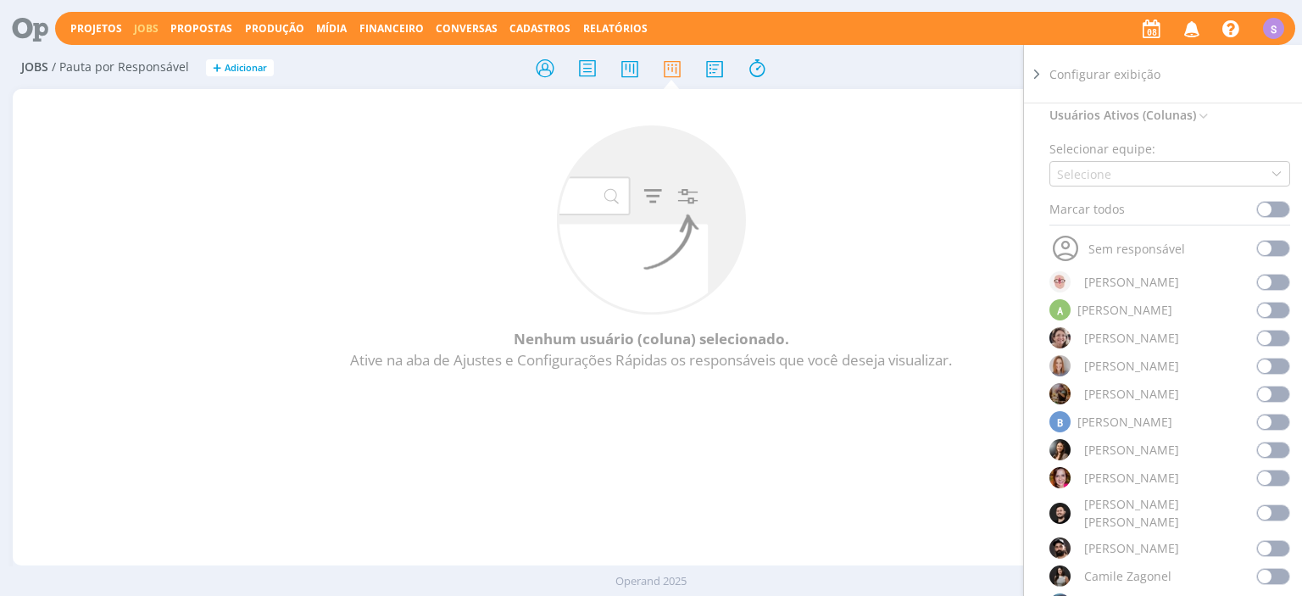
scroll to position [0, 0]
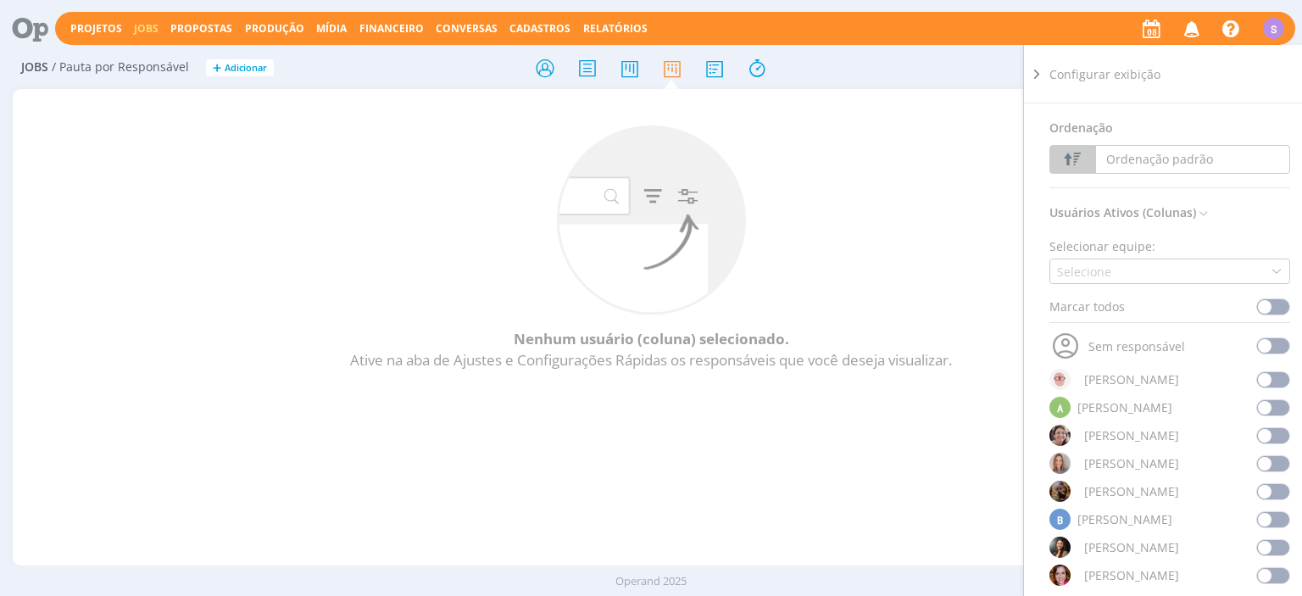
click at [1032, 76] on icon at bounding box center [1036, 74] width 17 height 18
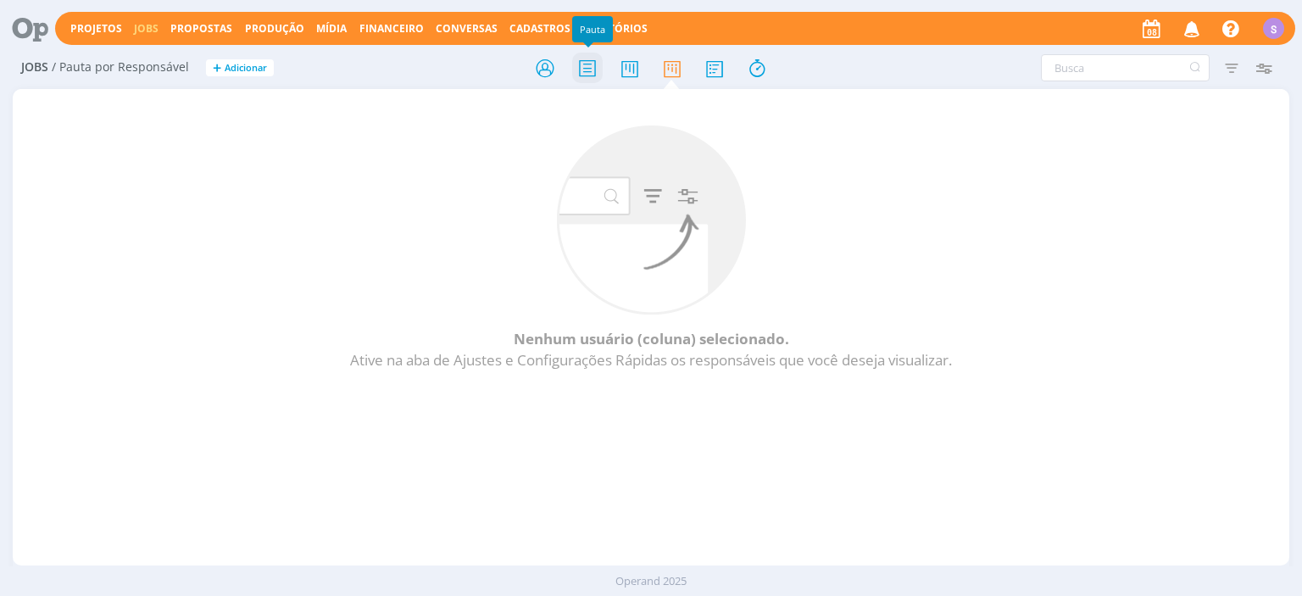
click at [581, 79] on icon at bounding box center [587, 68] width 31 height 33
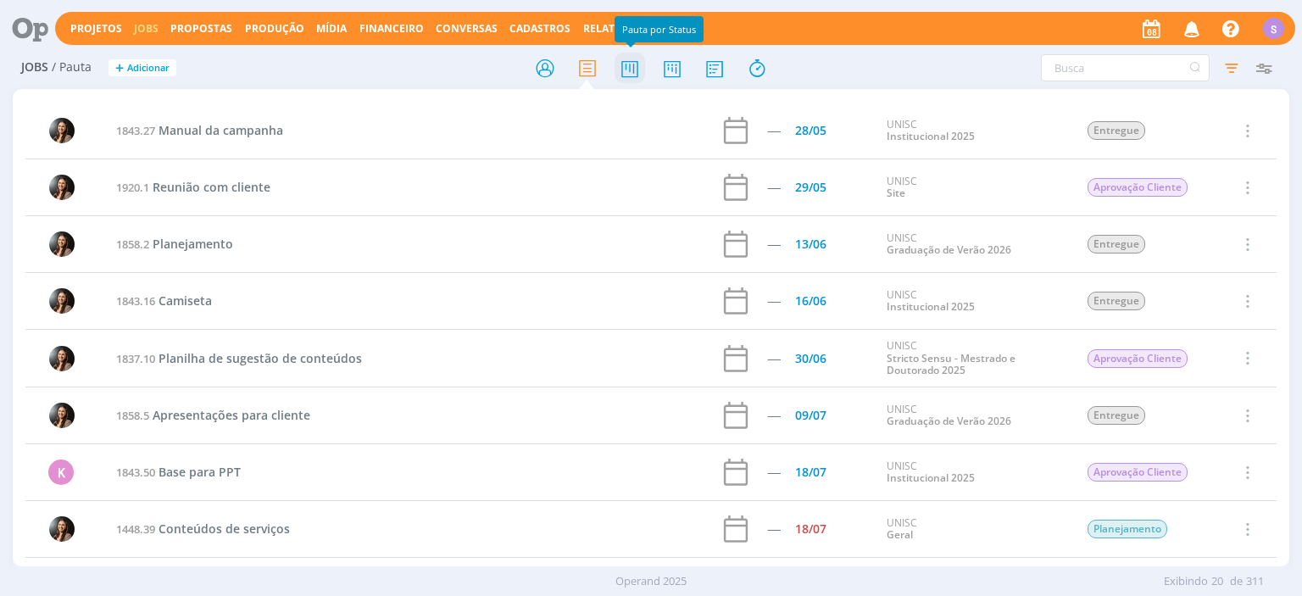
click at [620, 73] on icon at bounding box center [629, 68] width 31 height 33
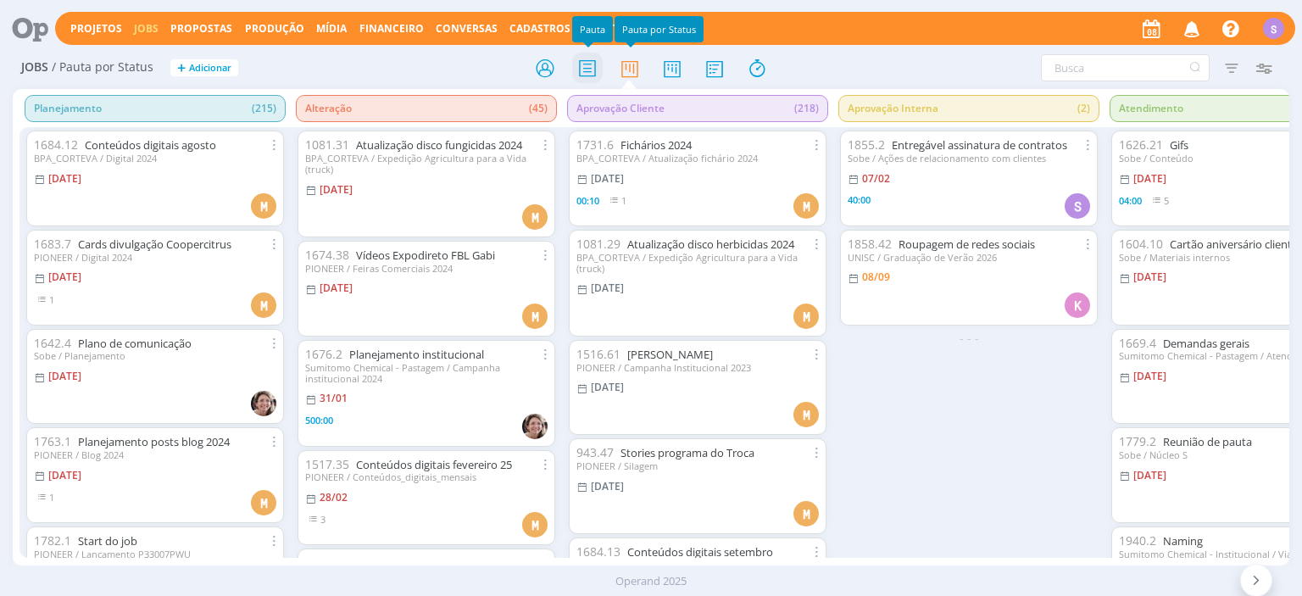
click at [595, 66] on icon at bounding box center [587, 68] width 31 height 33
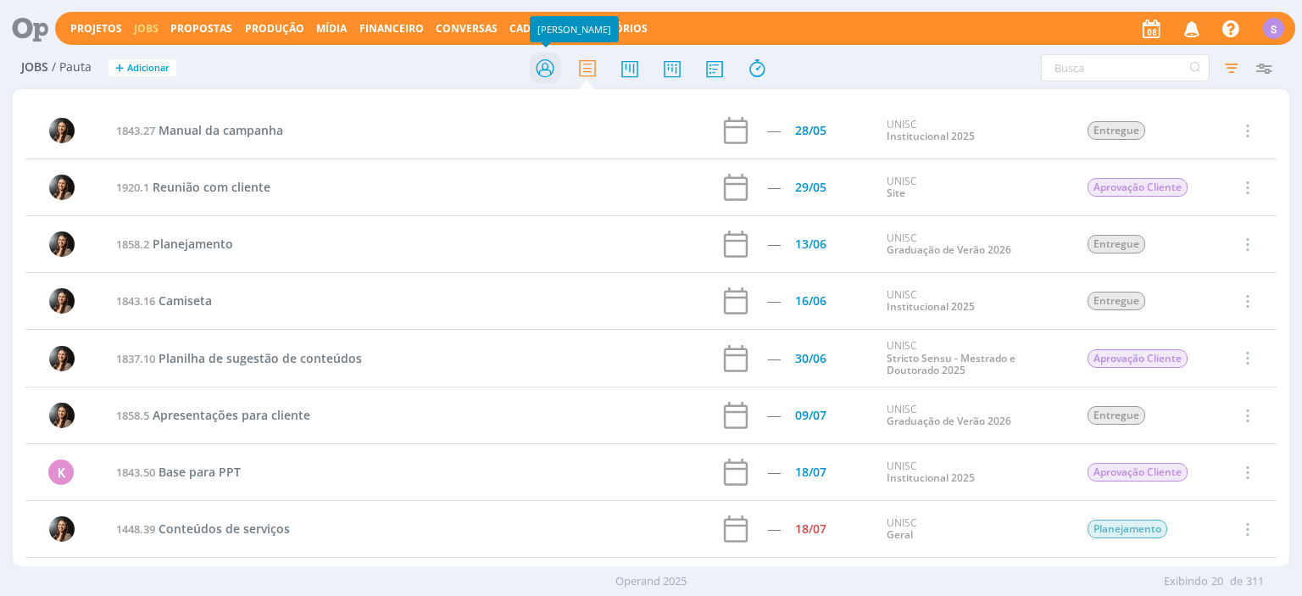
click at [549, 68] on icon at bounding box center [545, 68] width 31 height 33
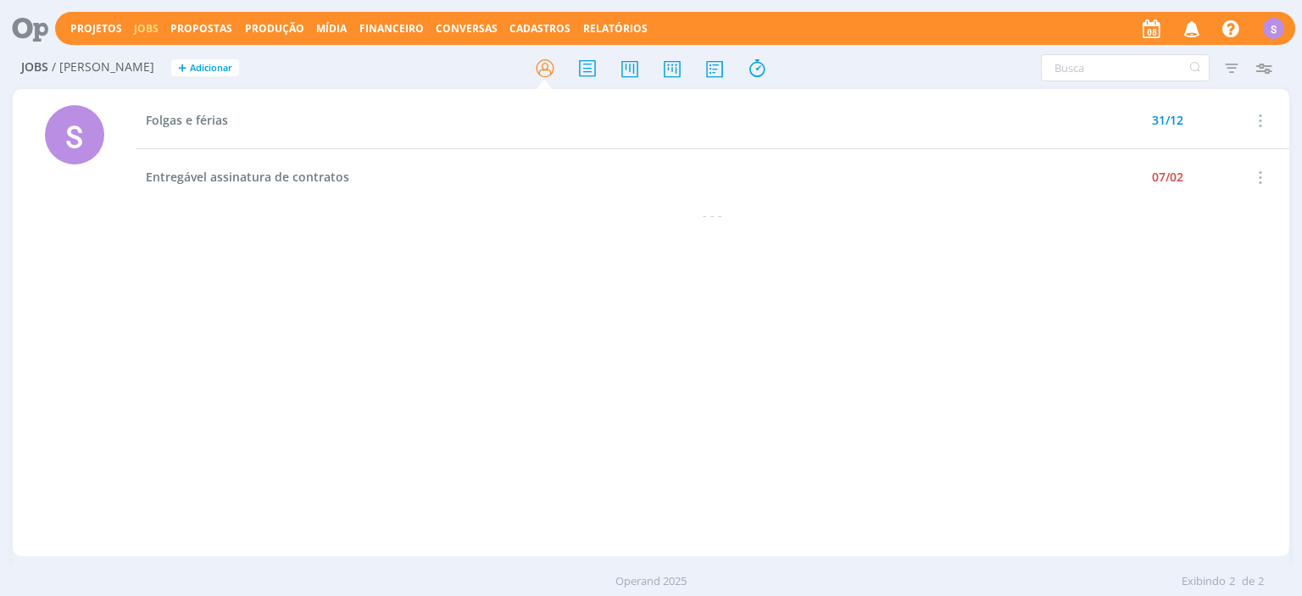
click at [1259, 181] on icon "button" at bounding box center [1258, 177] width 19 height 20
click at [1241, 245] on link "Concluir" at bounding box center [1211, 233] width 134 height 27
